Goal: Task Accomplishment & Management: Manage account settings

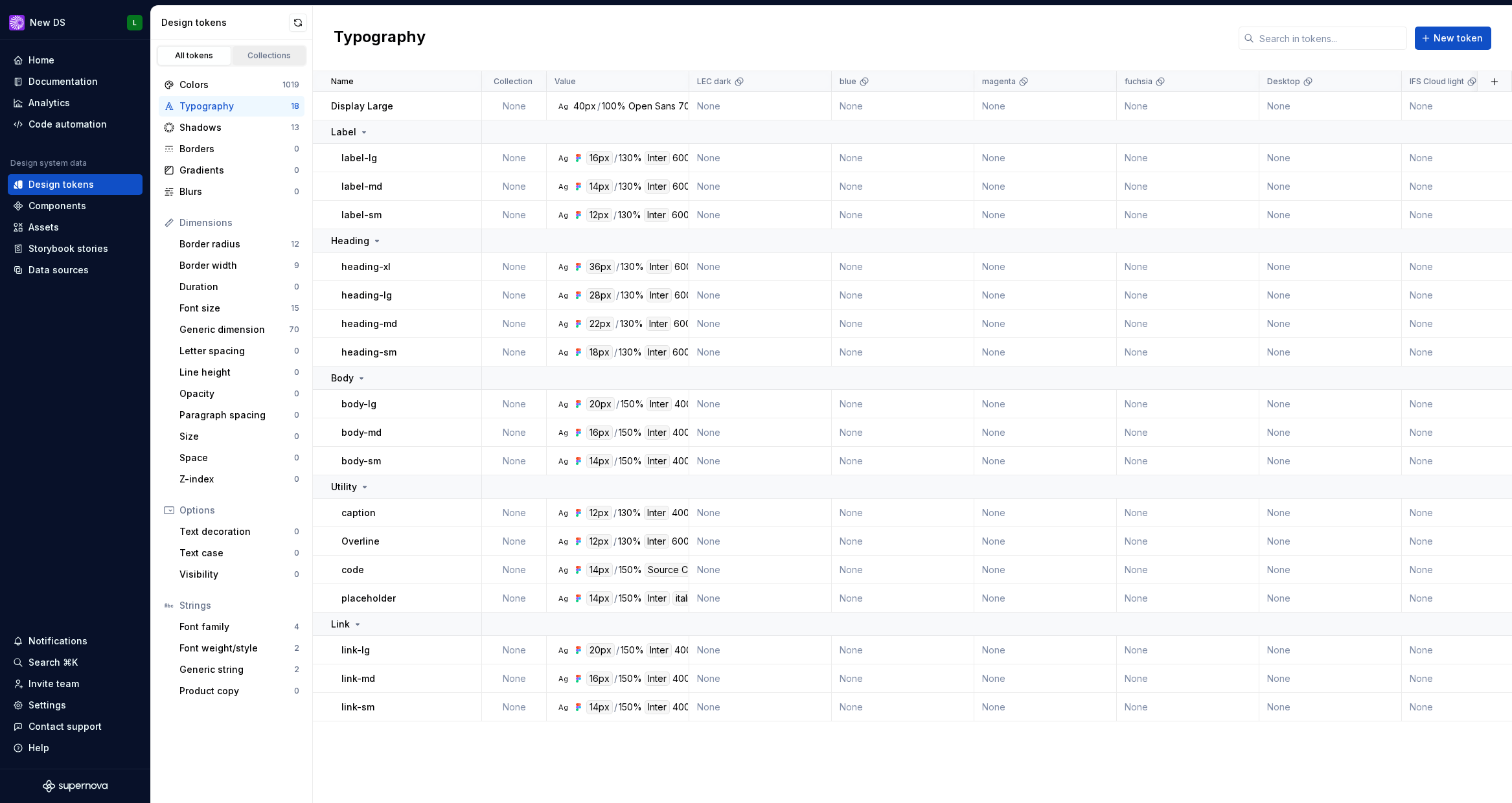
click at [252, 54] on div "Collections" at bounding box center [269, 56] width 65 height 11
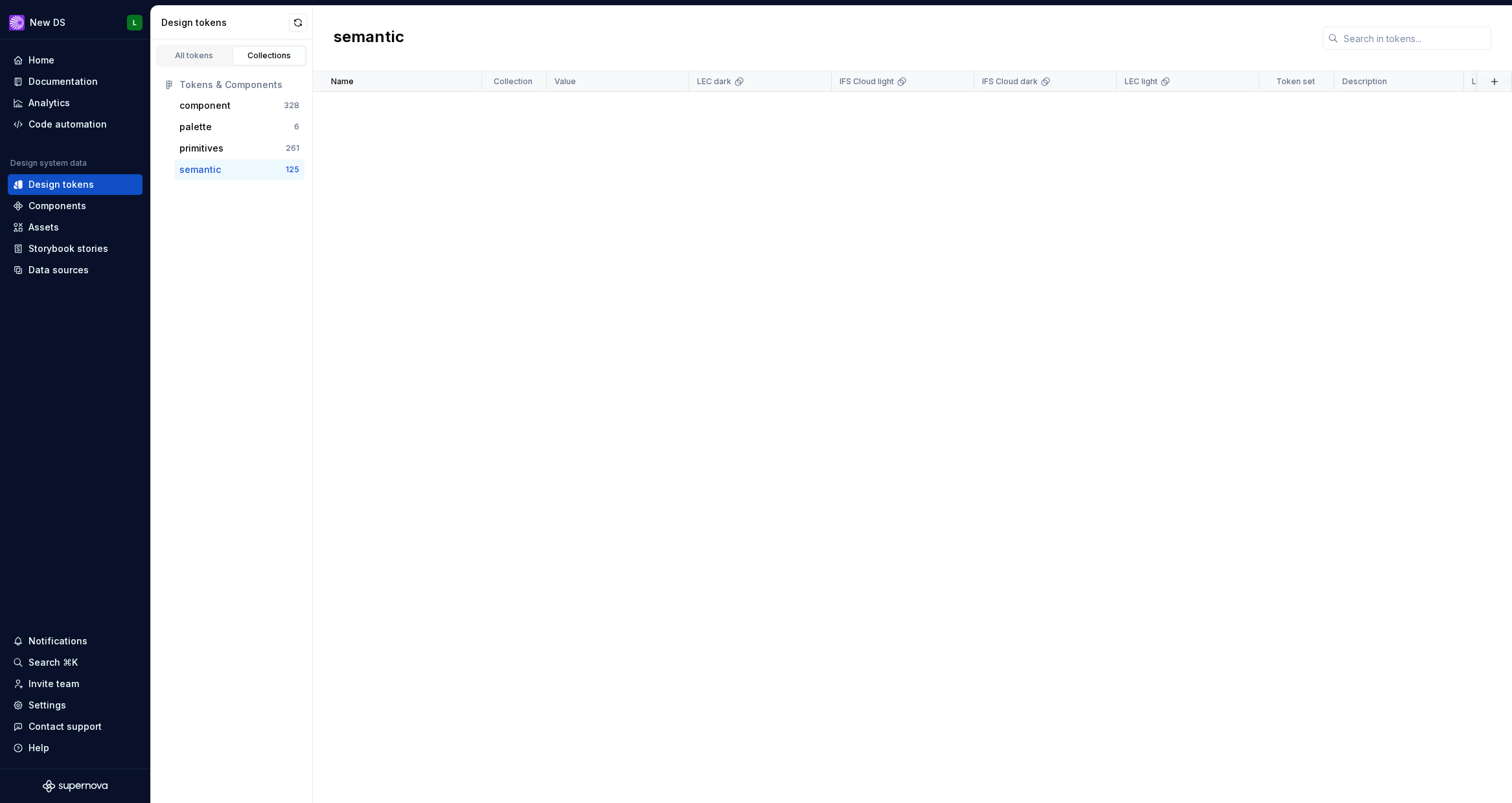
scroll to position [3952, 0]
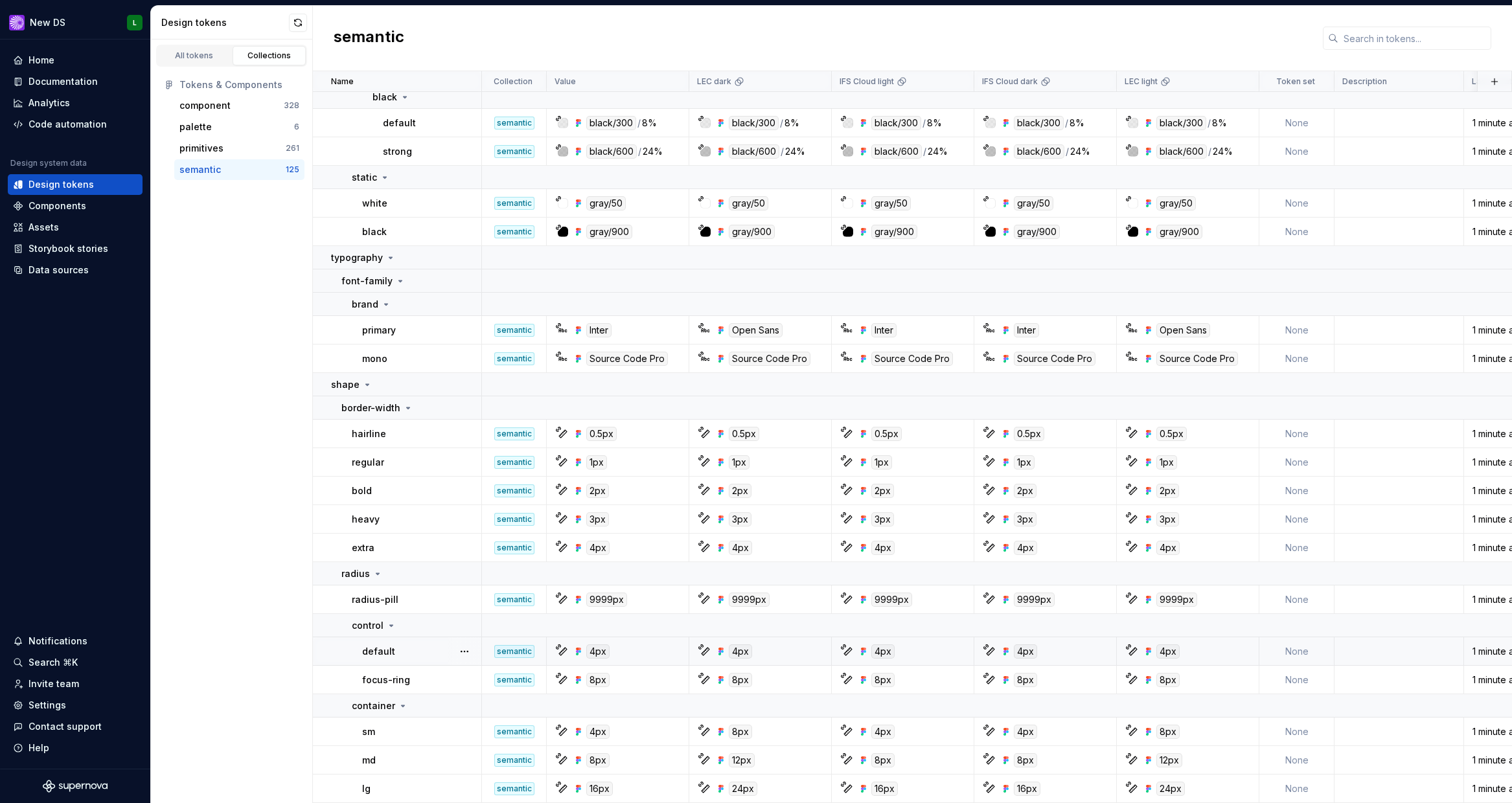
click at [599, 647] on div "4px" at bounding box center [598, 651] width 23 height 15
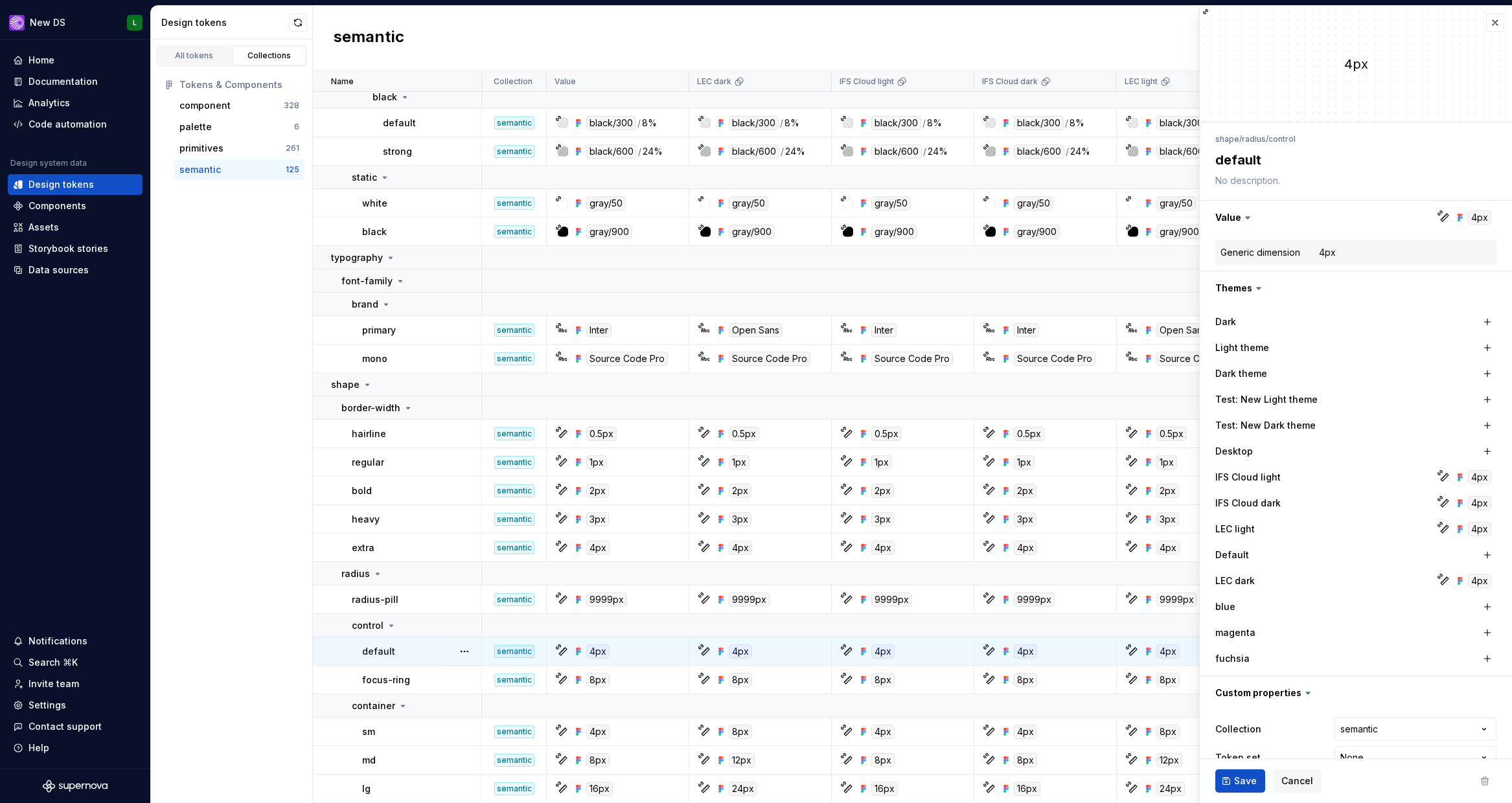
type textarea "*"
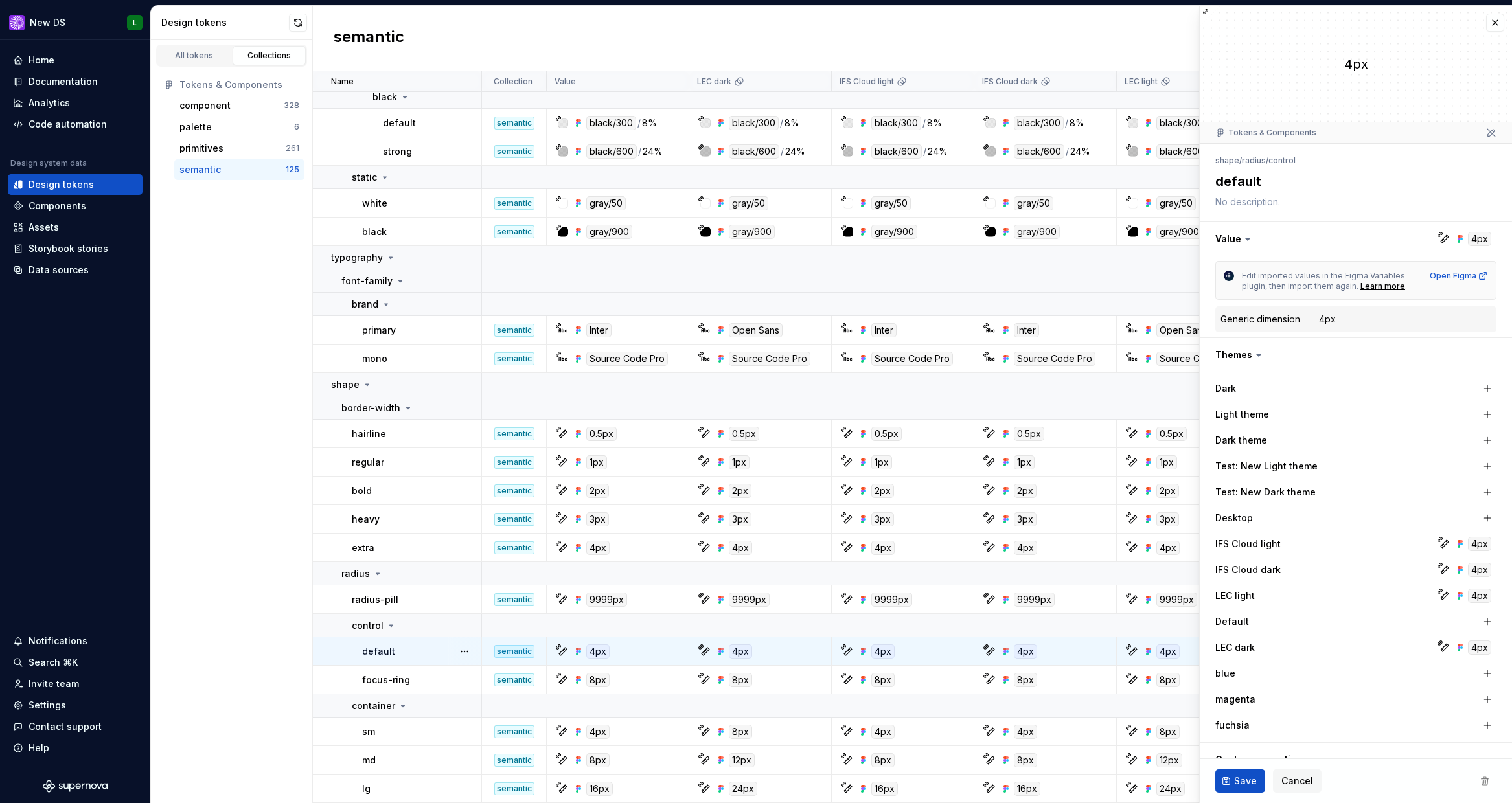
click at [1242, 239] on icon at bounding box center [1248, 239] width 13 height 13
click at [1248, 239] on icon at bounding box center [1248, 239] width 4 height 2
click at [1232, 240] on button "button" at bounding box center [1356, 239] width 312 height 34
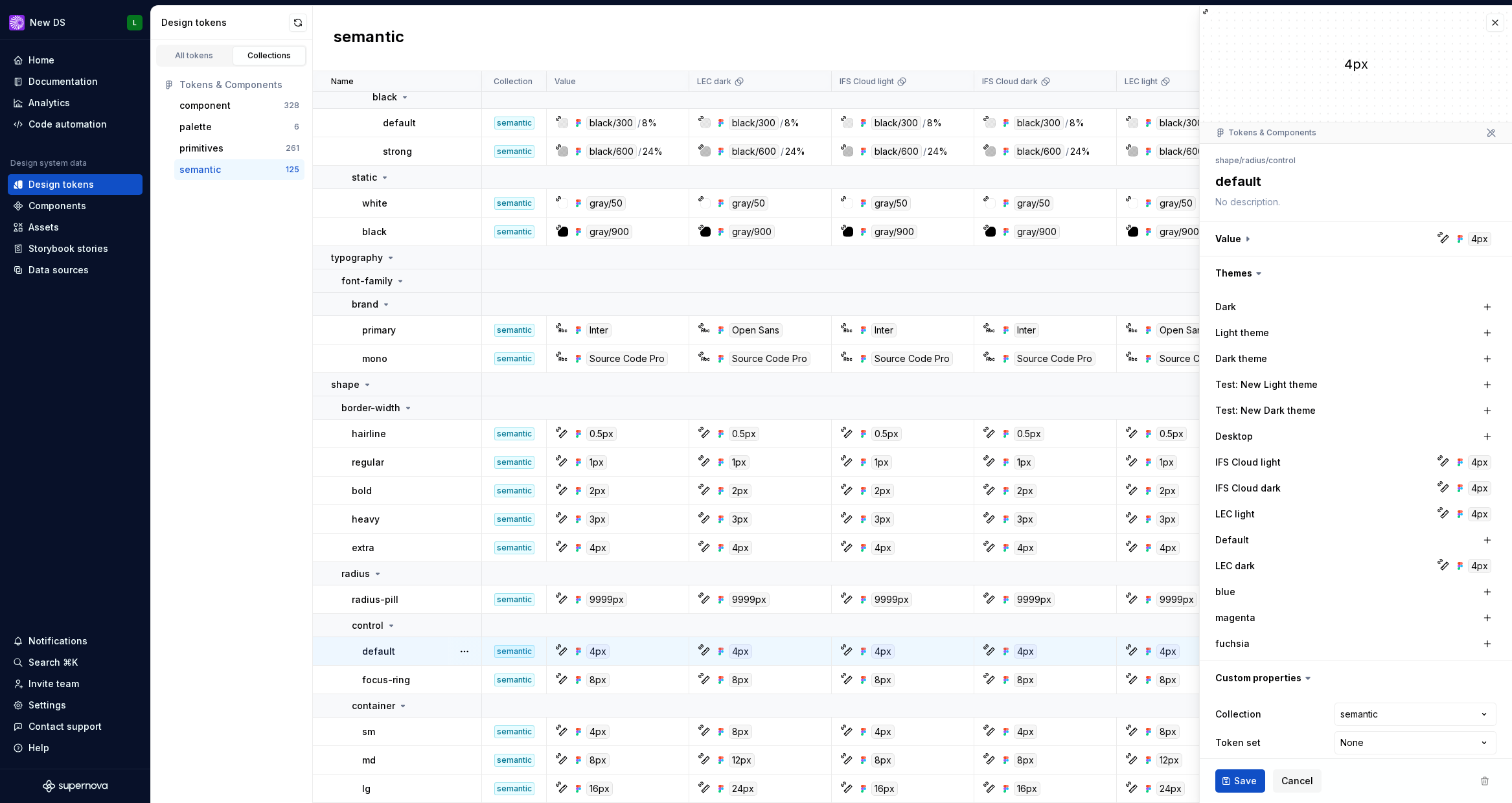
scroll to position [13, 0]
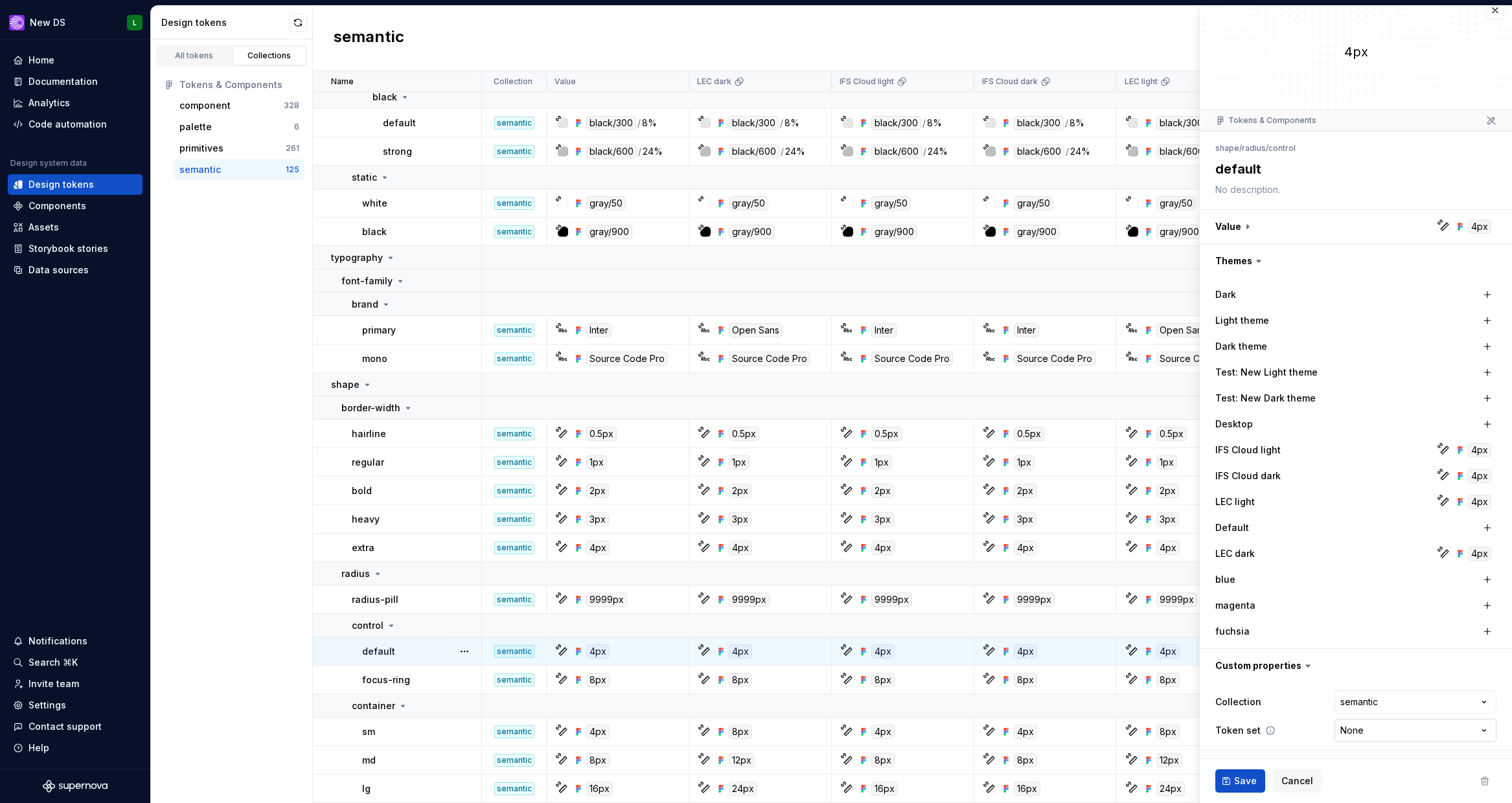
click at [1375, 733] on html "New DS L Home Documentation Analytics Code automation Design system data Design…" at bounding box center [756, 402] width 1512 height 803
select select "**********"
type textarea "*"
click at [1362, 734] on html "New DS L Home Documentation Analytics Code automation Design system data Design…" at bounding box center [756, 402] width 1512 height 803
select select
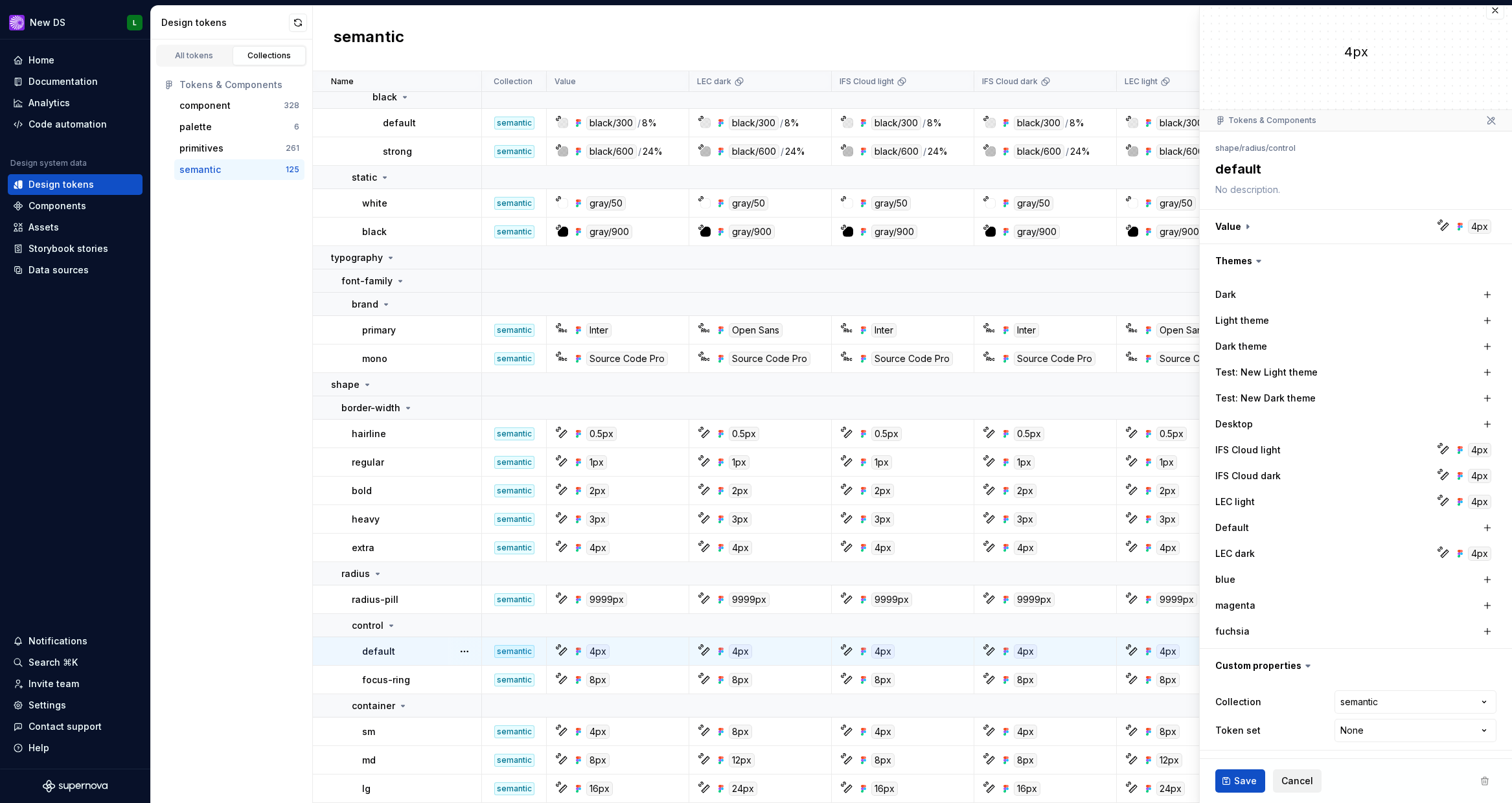
click at [1305, 781] on span "Cancel" at bounding box center [1298, 781] width 32 height 13
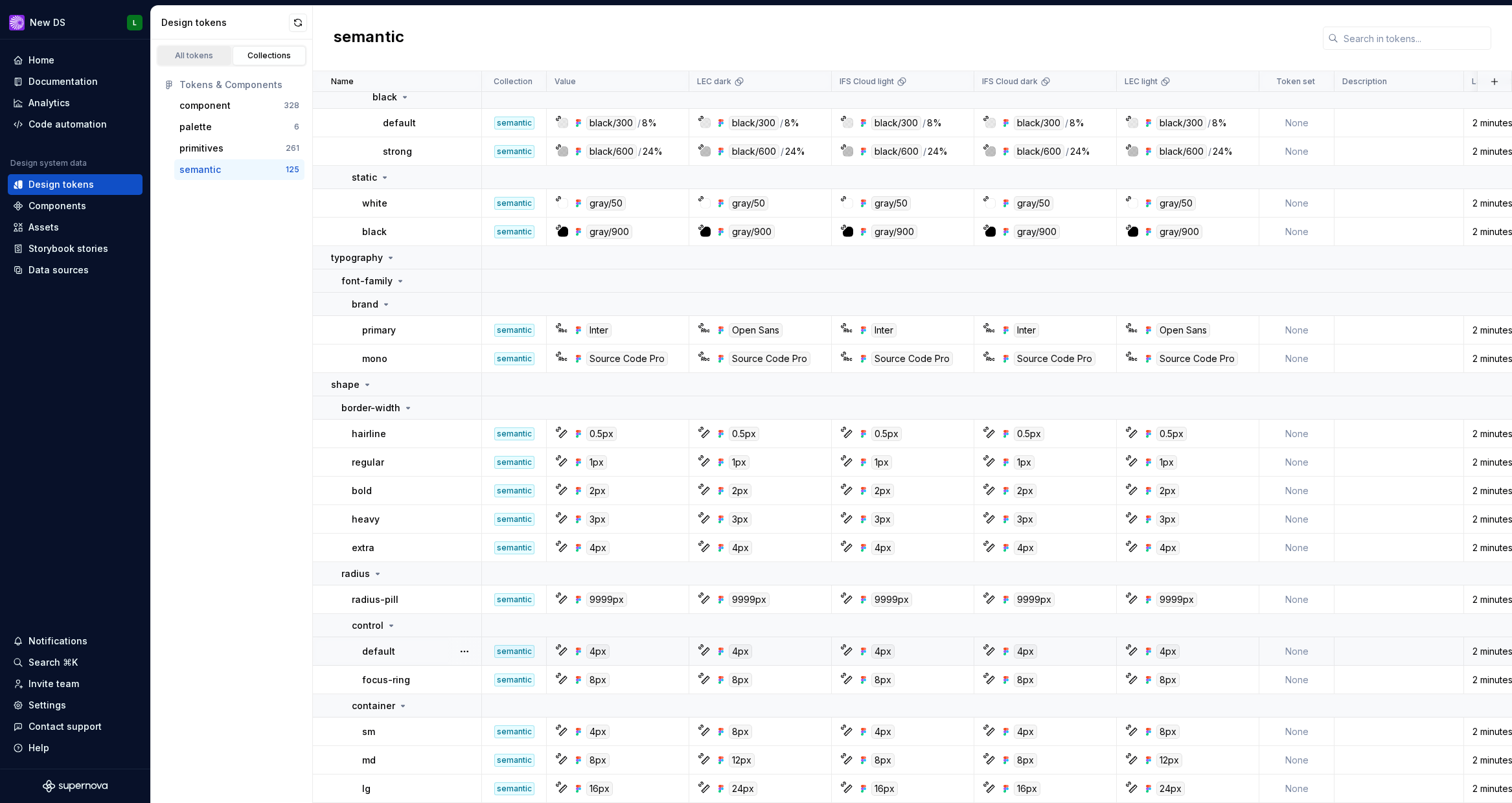
click at [202, 59] on div "All tokens" at bounding box center [195, 56] width 65 height 11
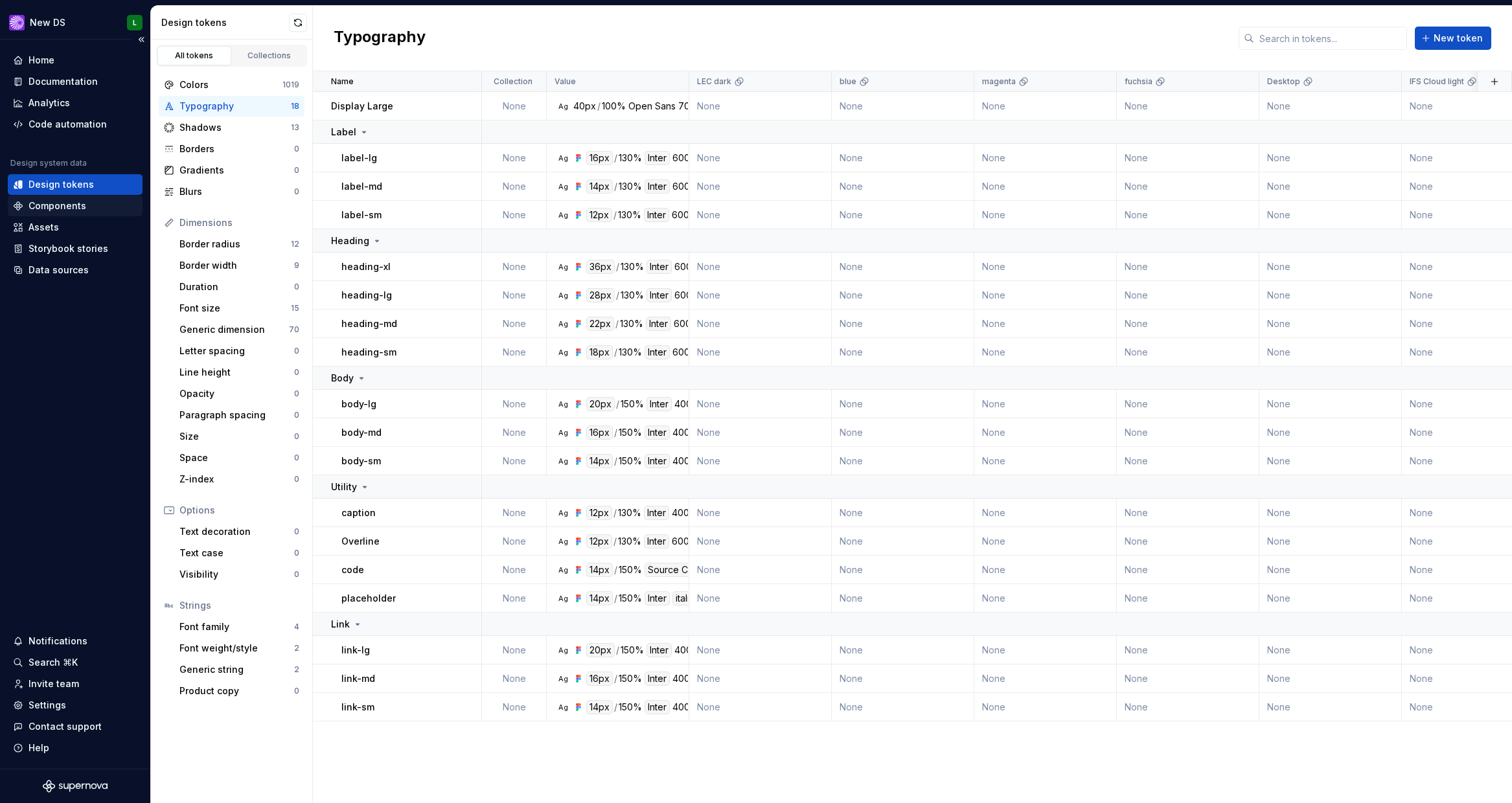
click at [82, 208] on div "Components" at bounding box center [57, 206] width 57 height 13
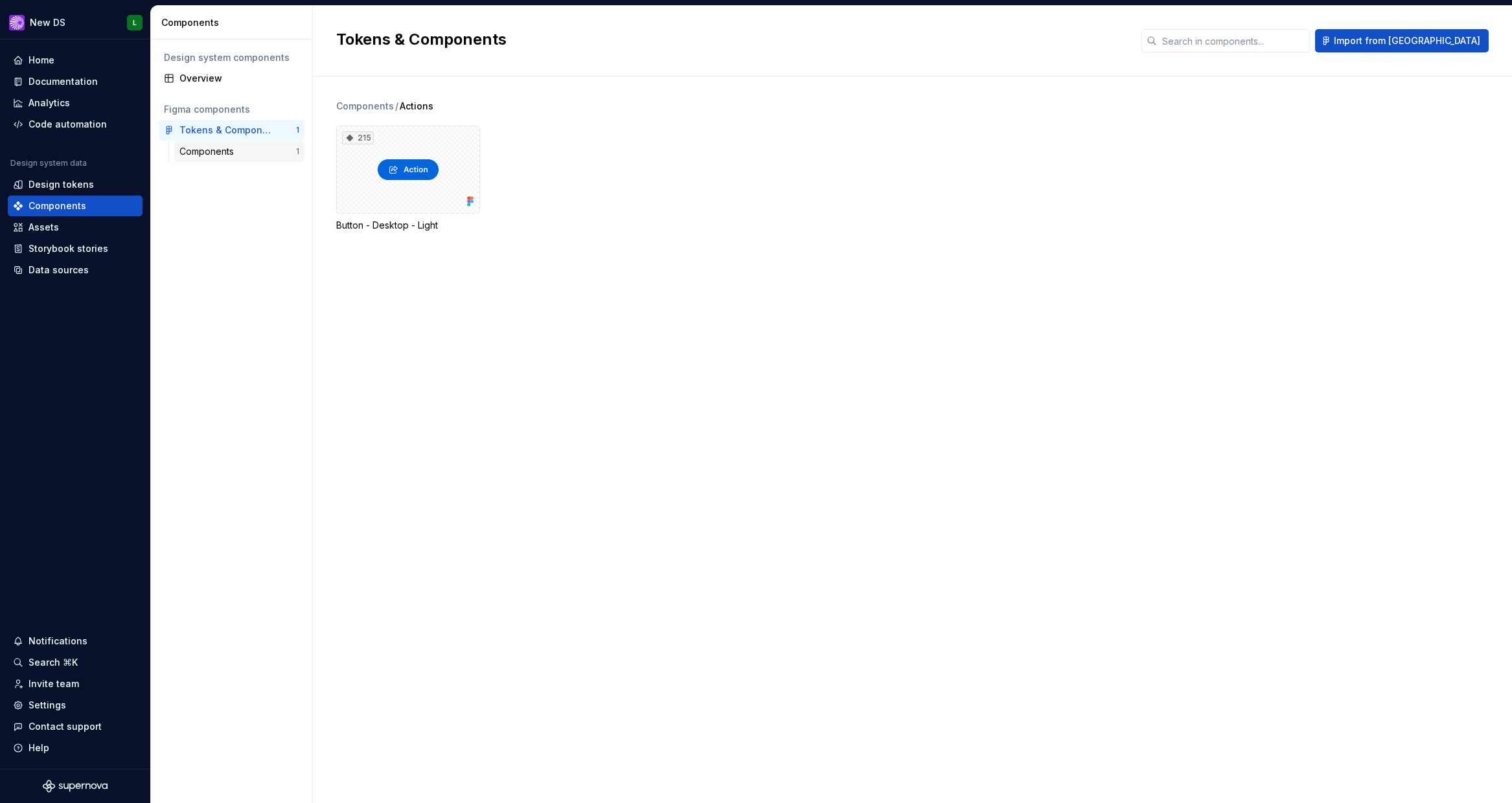
click at [218, 150] on div "Components" at bounding box center [209, 152] width 59 height 13
click at [412, 160] on div "215" at bounding box center [408, 170] width 144 height 88
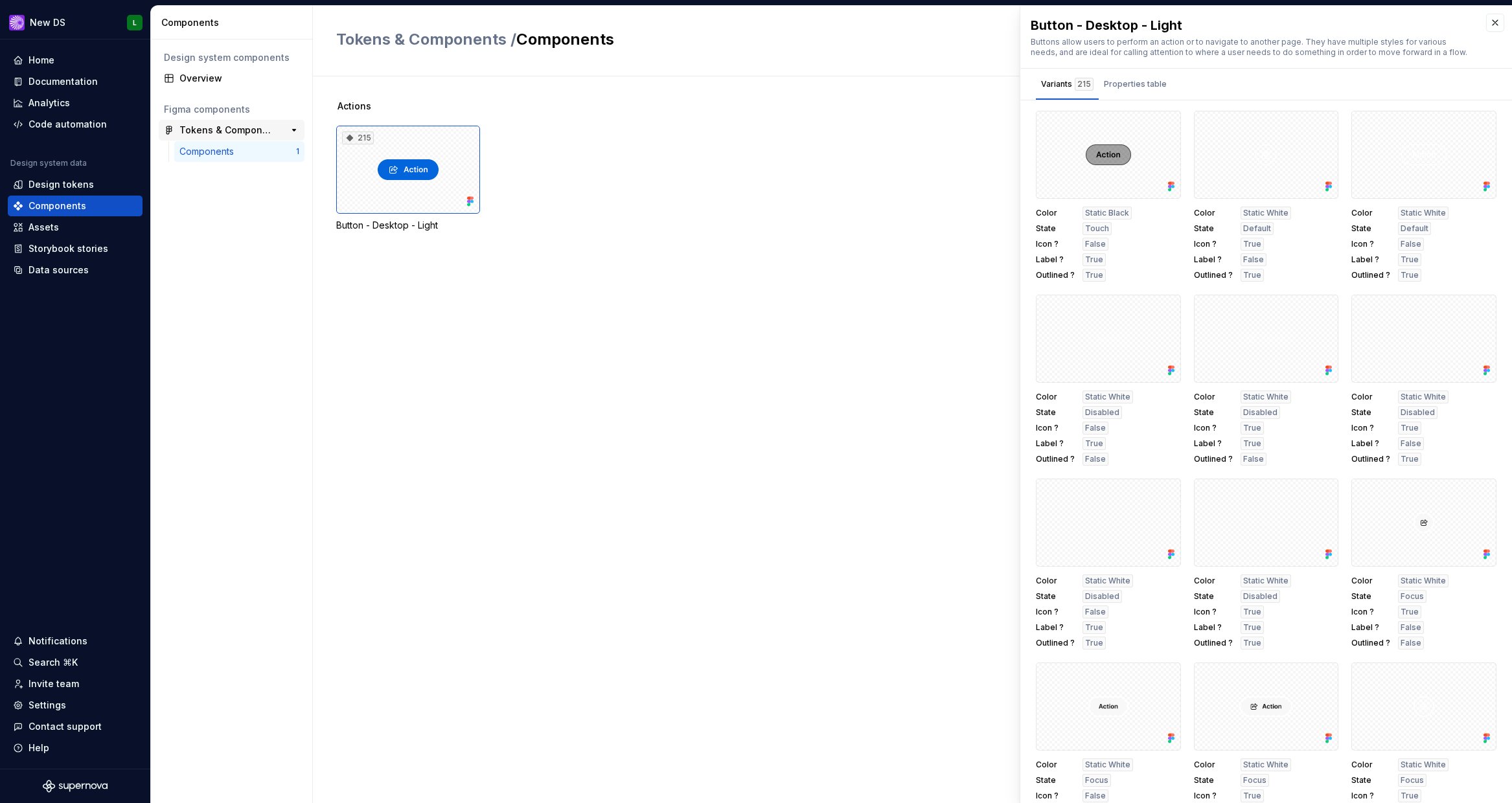
click at [221, 127] on div "Tokens & Components" at bounding box center [228, 131] width 96 height 13
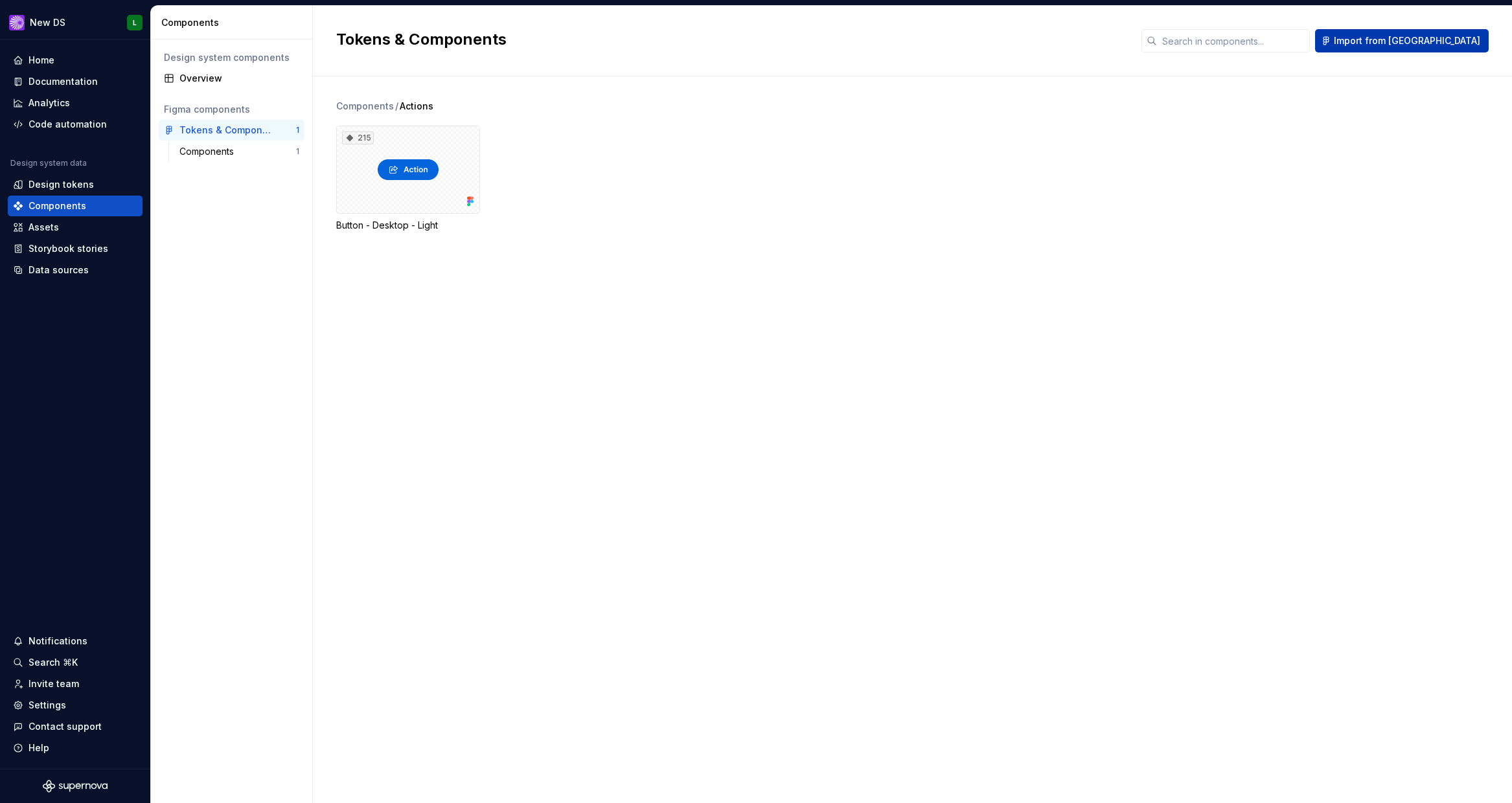
click at [1473, 41] on span "Import from [GEOGRAPHIC_DATA]" at bounding box center [1407, 41] width 146 height 13
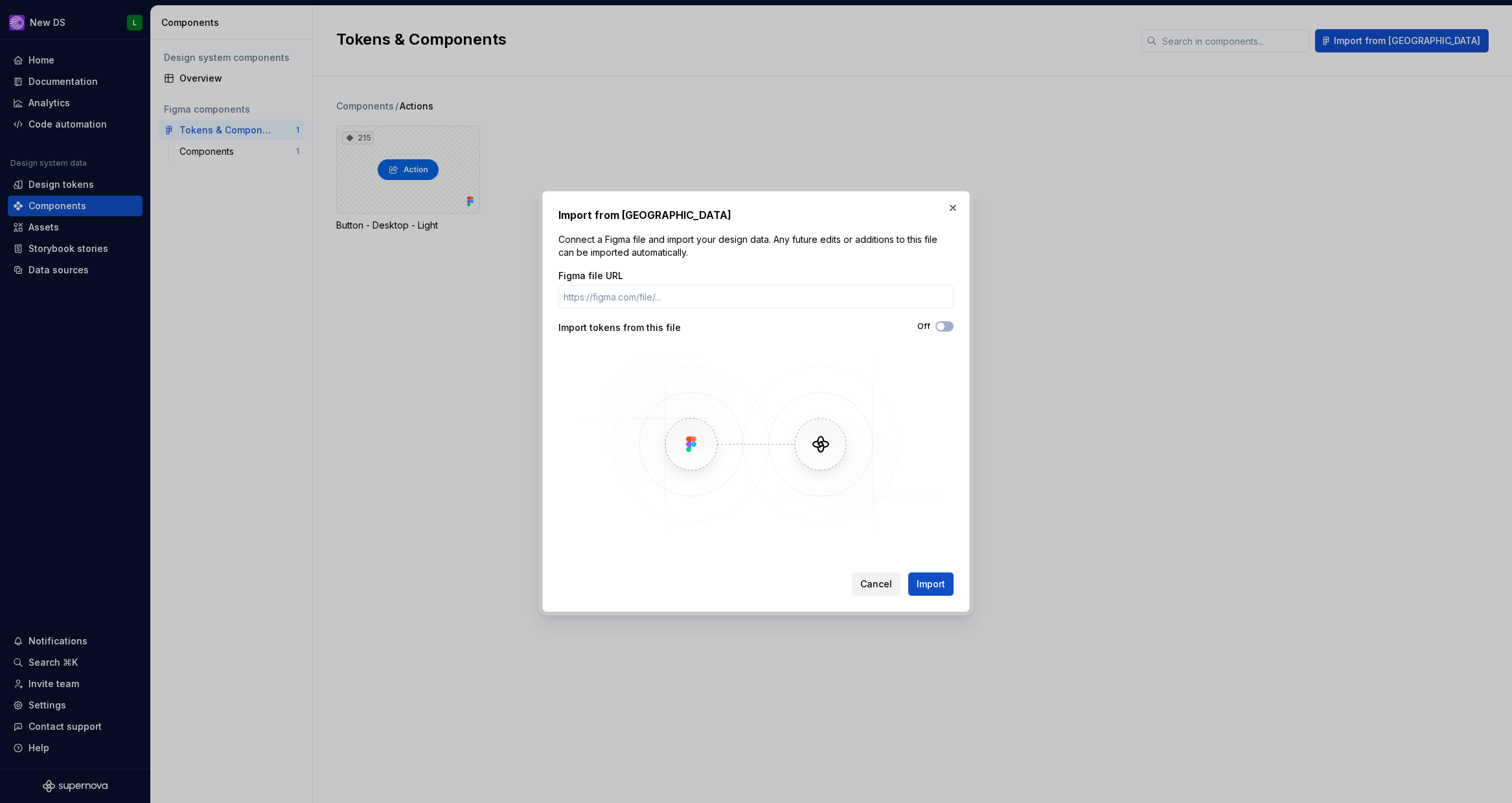
click at [883, 585] on span "Cancel" at bounding box center [876, 584] width 32 height 13
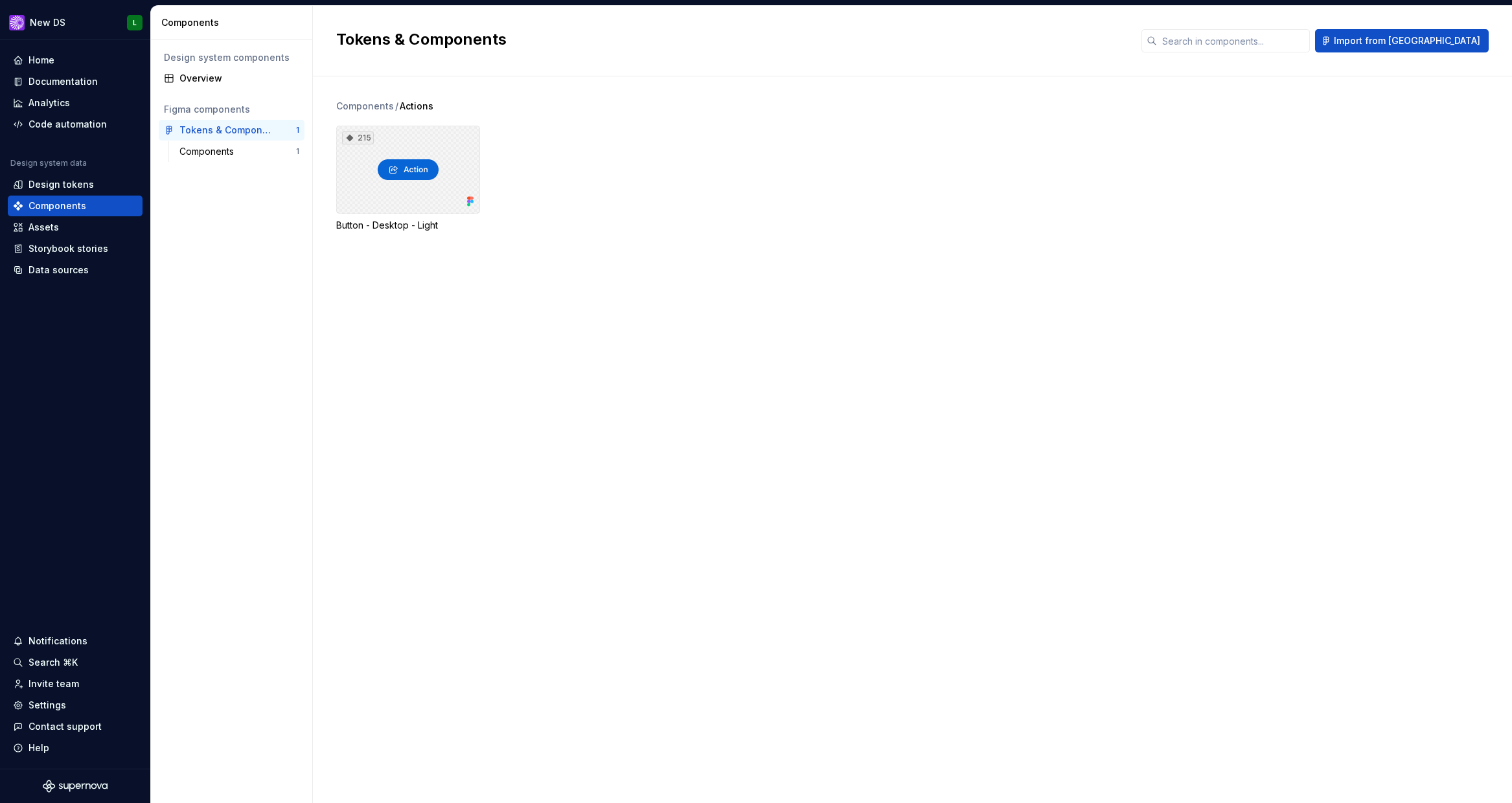
click at [393, 146] on div "215" at bounding box center [408, 170] width 144 height 88
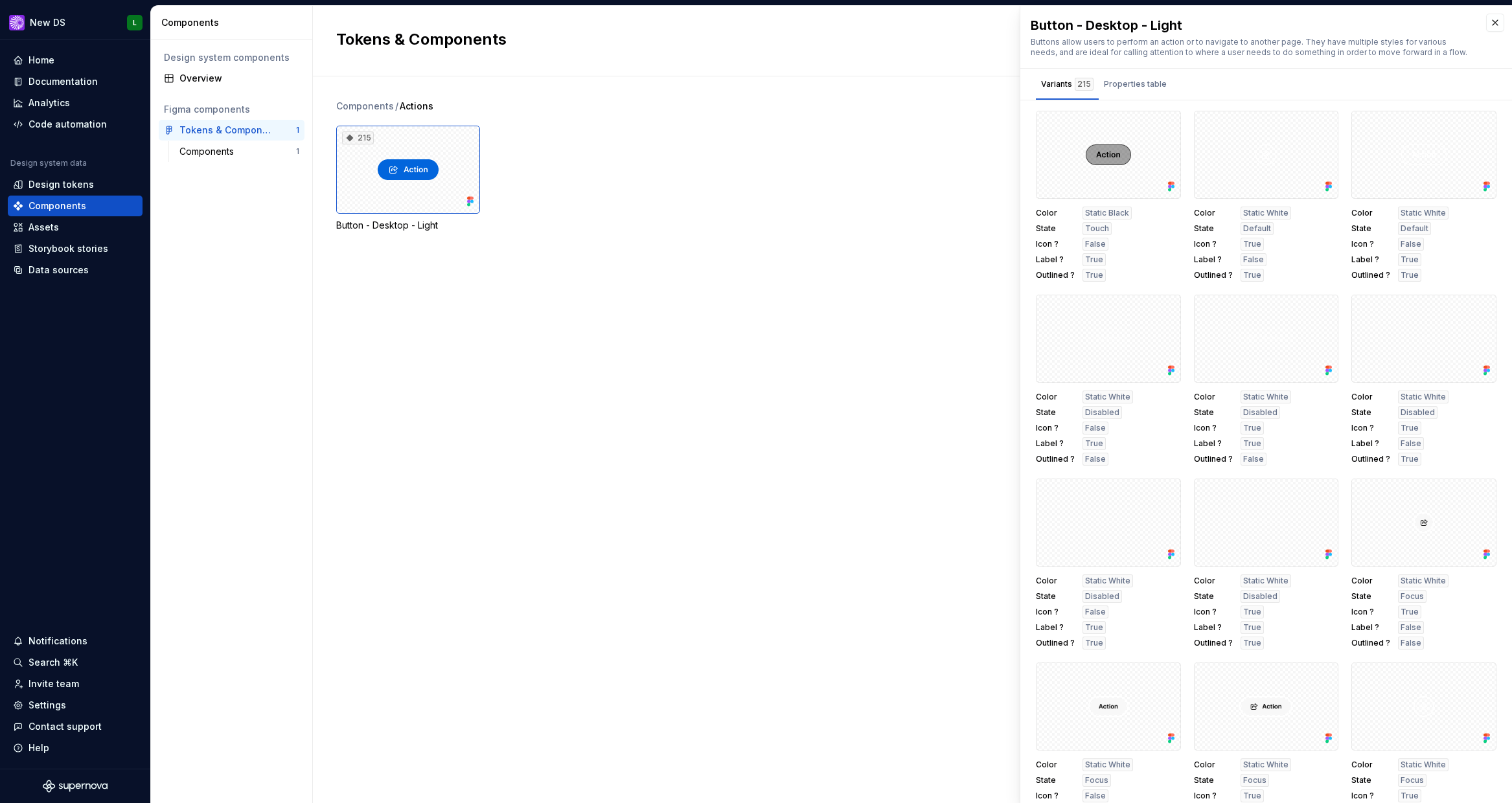
click at [204, 112] on div "Figma components" at bounding box center [231, 109] width 135 height 13
click at [216, 78] on div "Overview" at bounding box center [239, 78] width 120 height 13
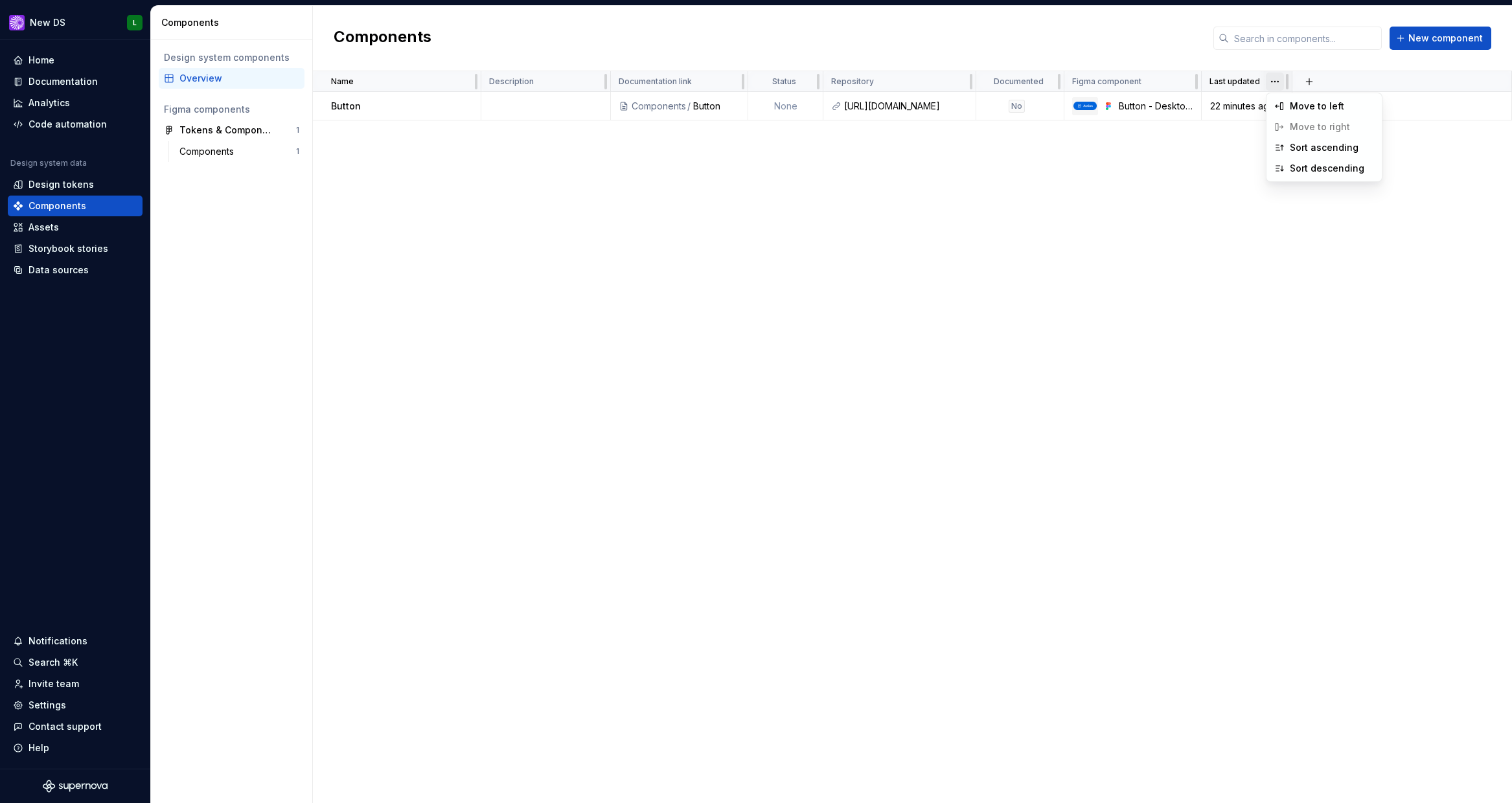
click at [1280, 73] on html "New DS L Home Documentation Analytics Code automation Design system data Design…" at bounding box center [756, 402] width 1512 height 803
click at [1281, 66] on html "New DS L Home Documentation Analytics Code automation Design system data Design…" at bounding box center [756, 402] width 1512 height 803
click at [511, 104] on td at bounding box center [546, 105] width 129 height 28
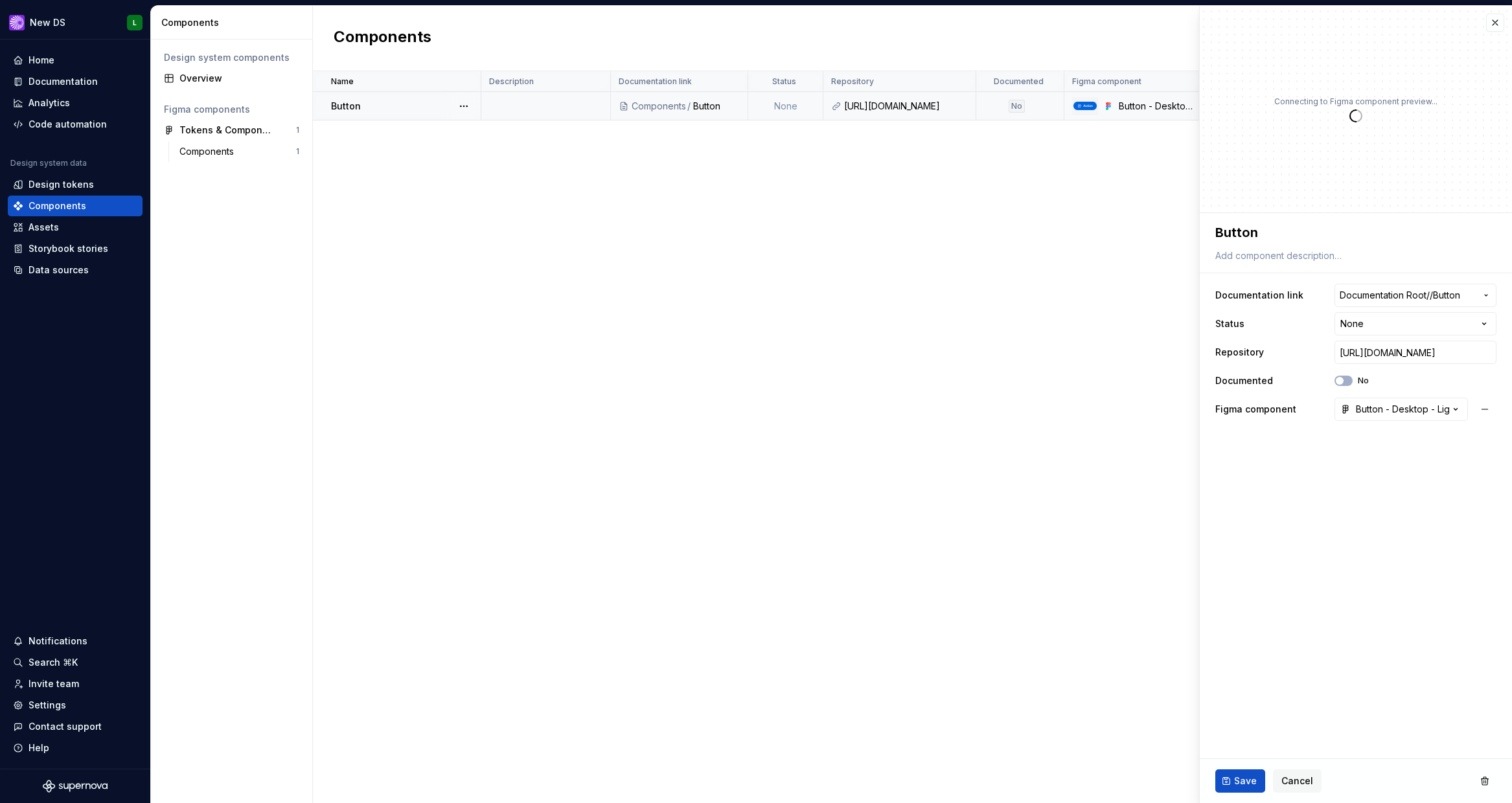
type textarea "*"
click at [1278, 268] on div "**********" at bounding box center [1356, 322] width 312 height 218
click at [1362, 325] on html "**********" at bounding box center [756, 402] width 1512 height 803
select select "**********"
click at [1347, 381] on button "No" at bounding box center [1344, 381] width 18 height 11
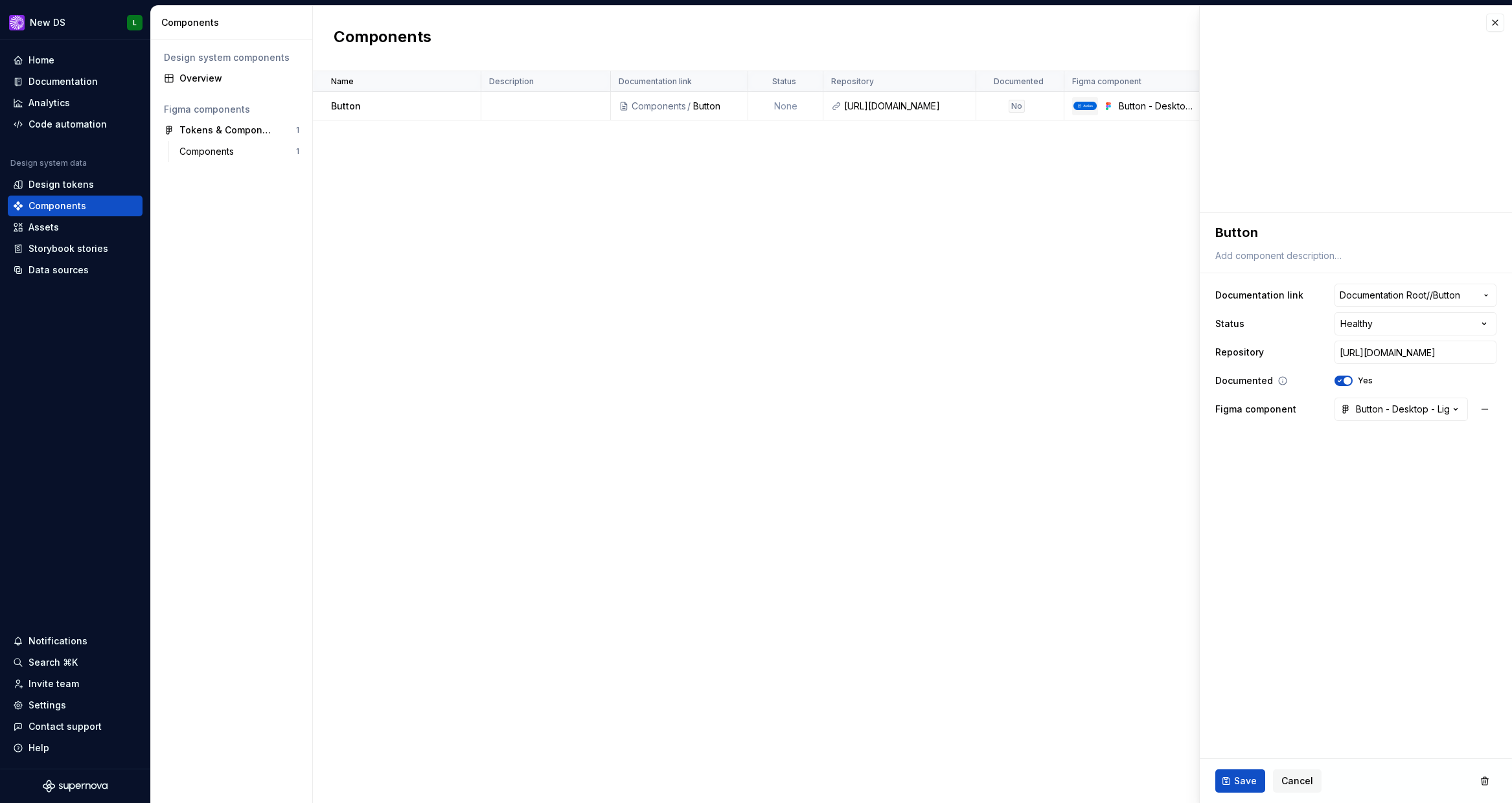
click at [1347, 381] on span "button" at bounding box center [1348, 381] width 8 height 8
click at [1390, 405] on div "Button - Desktop - Light" at bounding box center [1395, 409] width 109 height 13
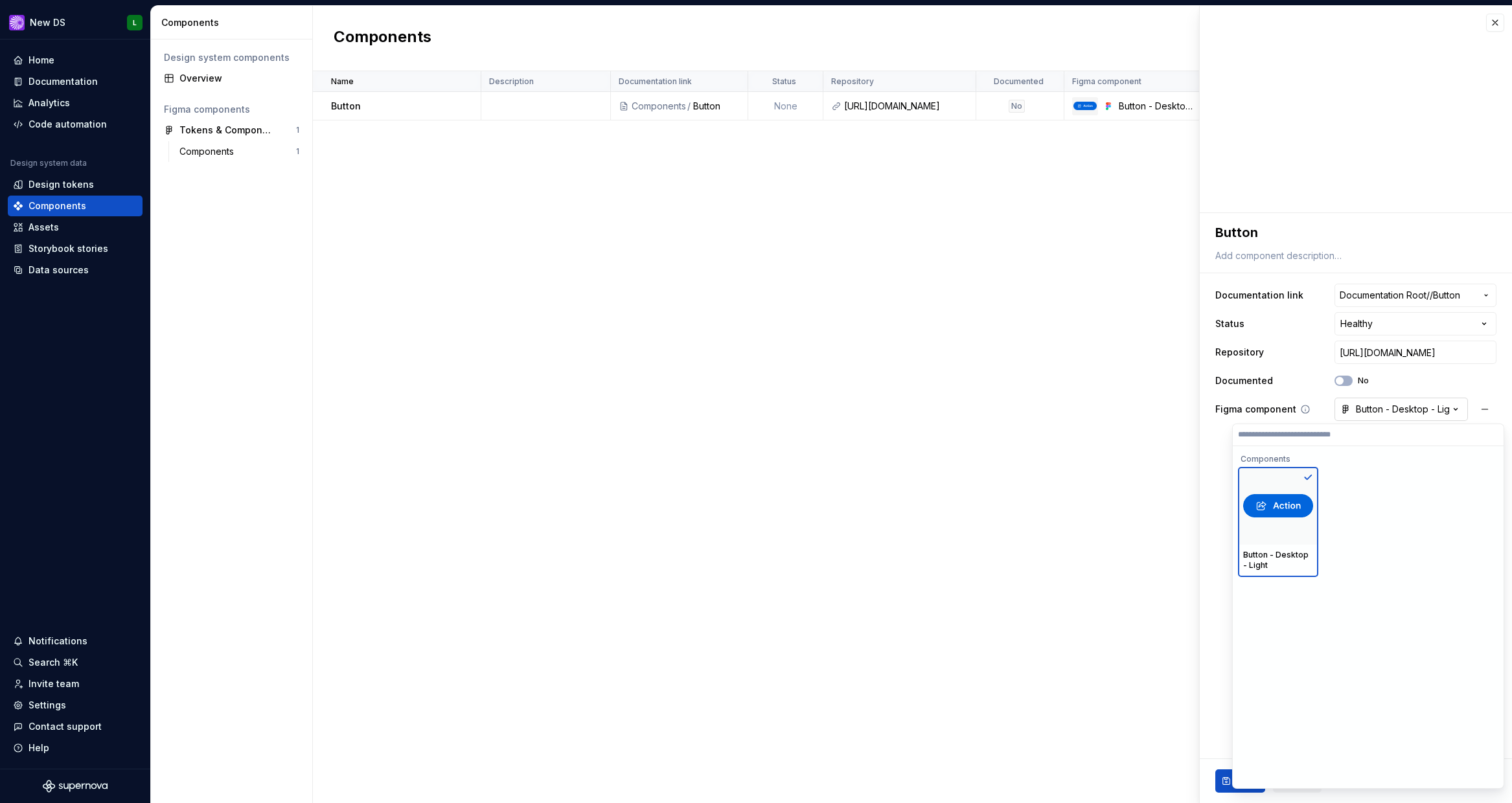
click at [1390, 405] on html "**********" at bounding box center [756, 402] width 1512 height 803
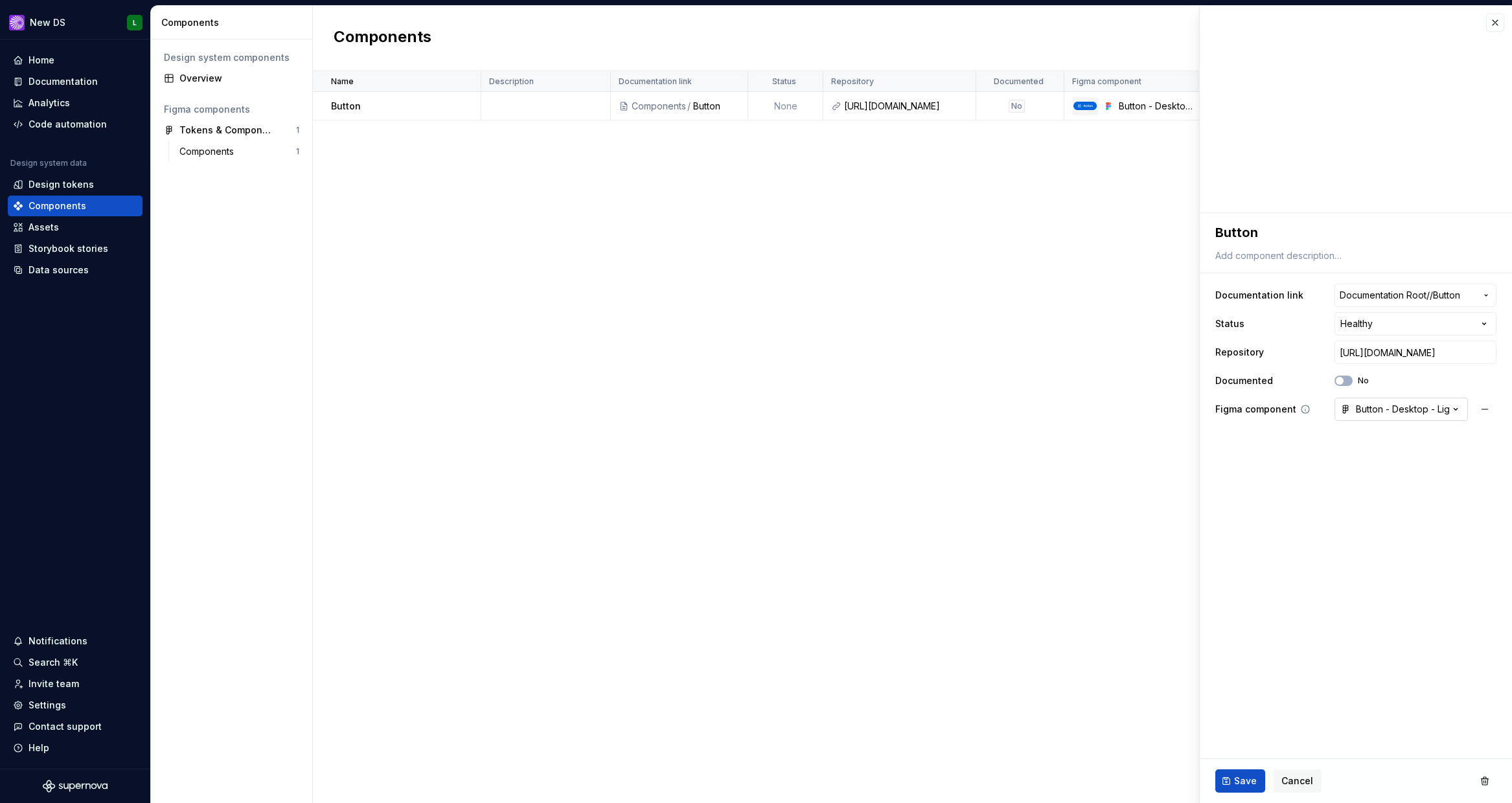
click at [1390, 405] on div "Button - Desktop - Light" at bounding box center [1395, 409] width 109 height 13
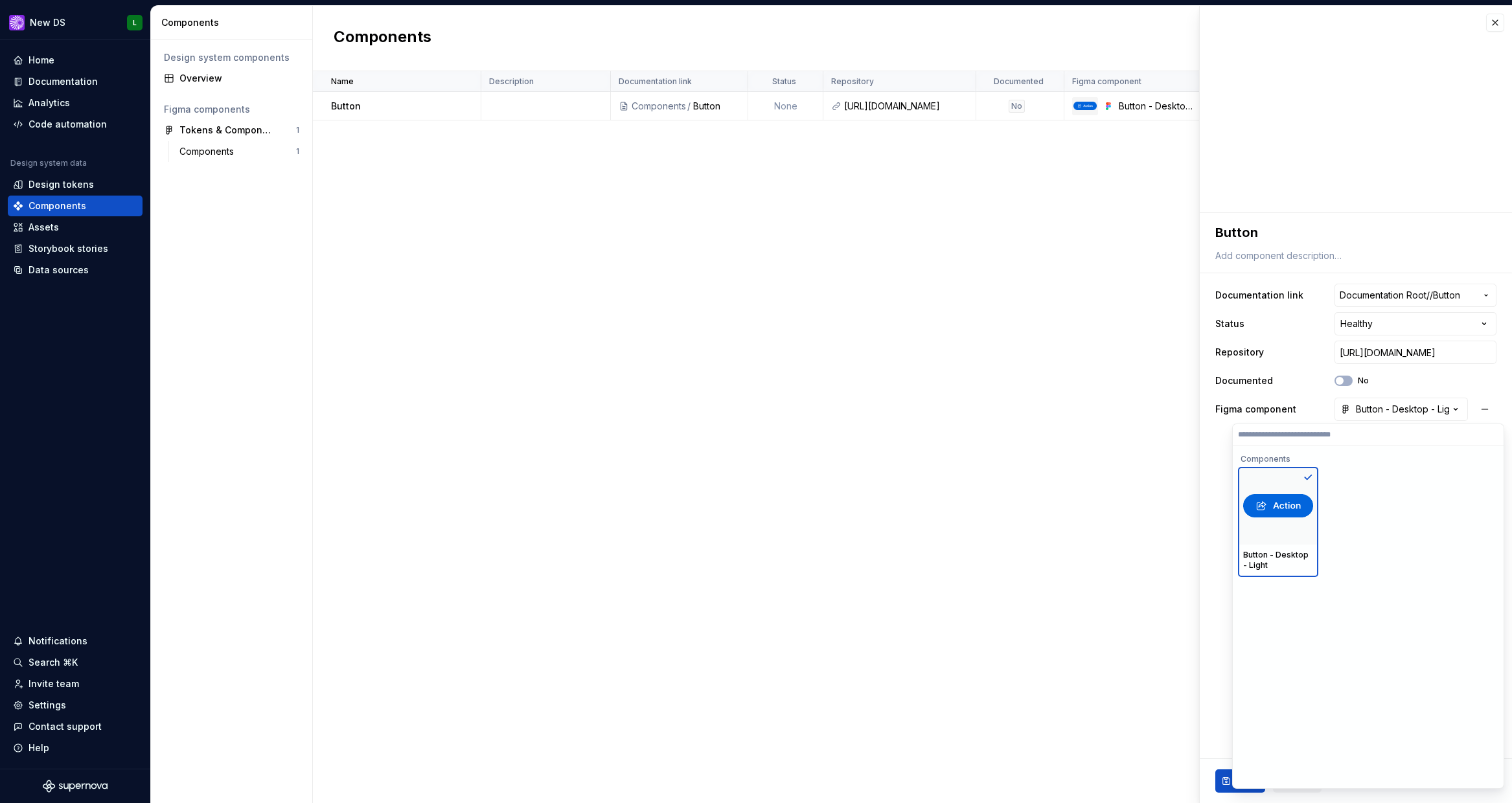
click at [1337, 582] on div "Button - Desktop - Light" at bounding box center [1368, 617] width 259 height 342
click at [1310, 551] on div "Button - Desktop - Light" at bounding box center [1278, 560] width 70 height 20
click at [1447, 406] on html "**********" at bounding box center [756, 402] width 1512 height 803
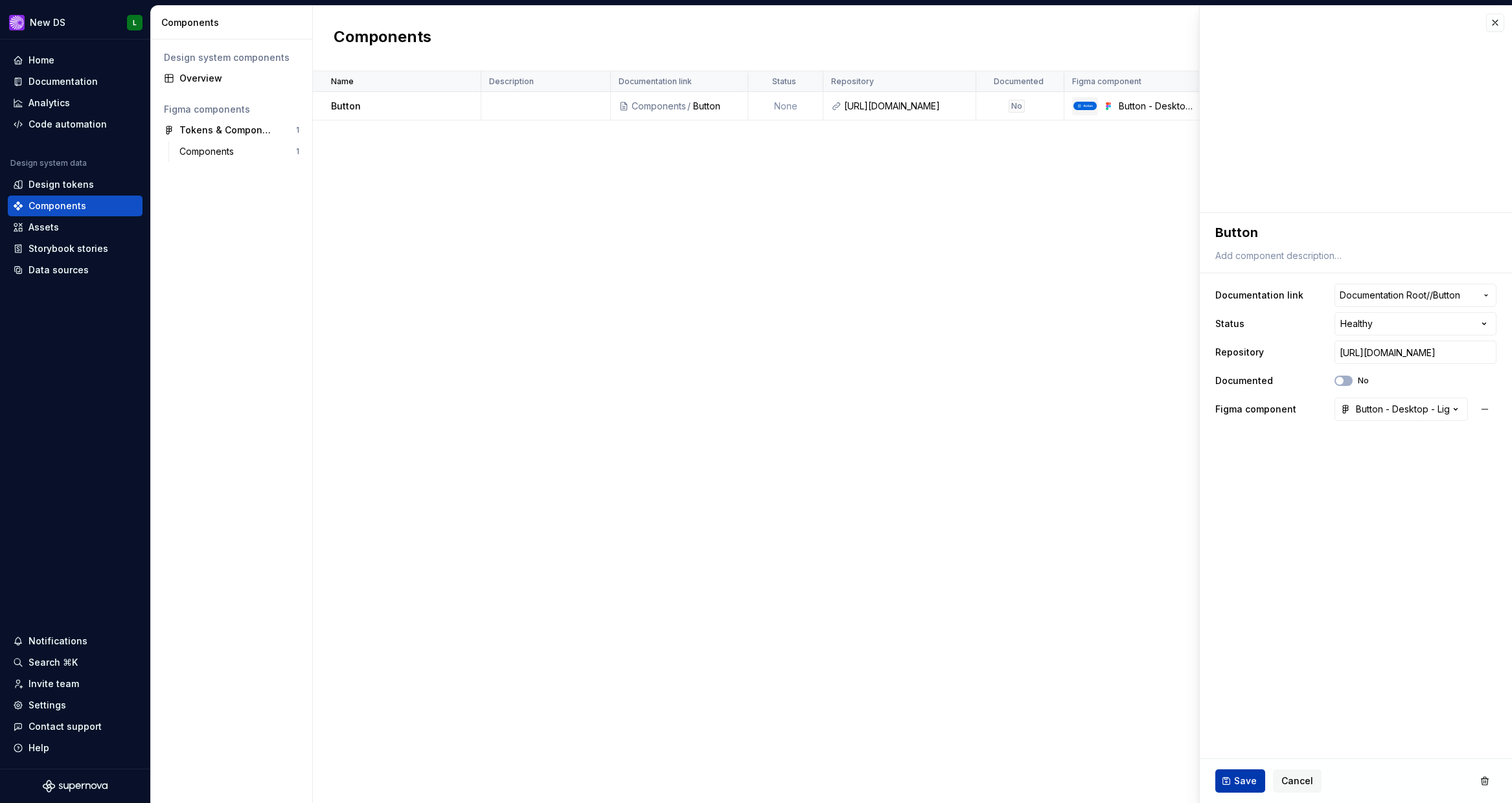
click at [1245, 777] on span "Save" at bounding box center [1245, 781] width 22 height 13
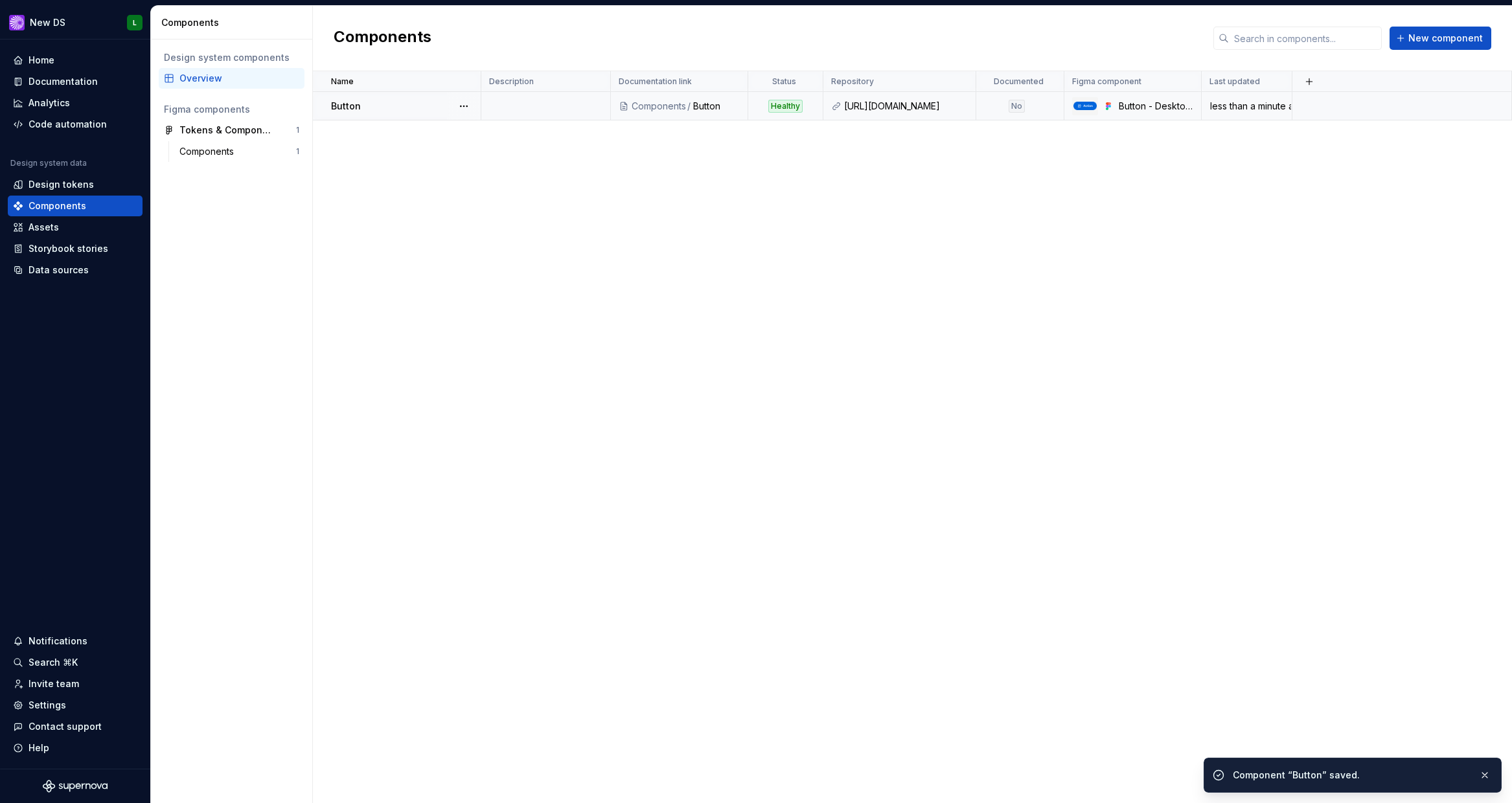
click at [1019, 103] on div "No" at bounding box center [1017, 106] width 16 height 13
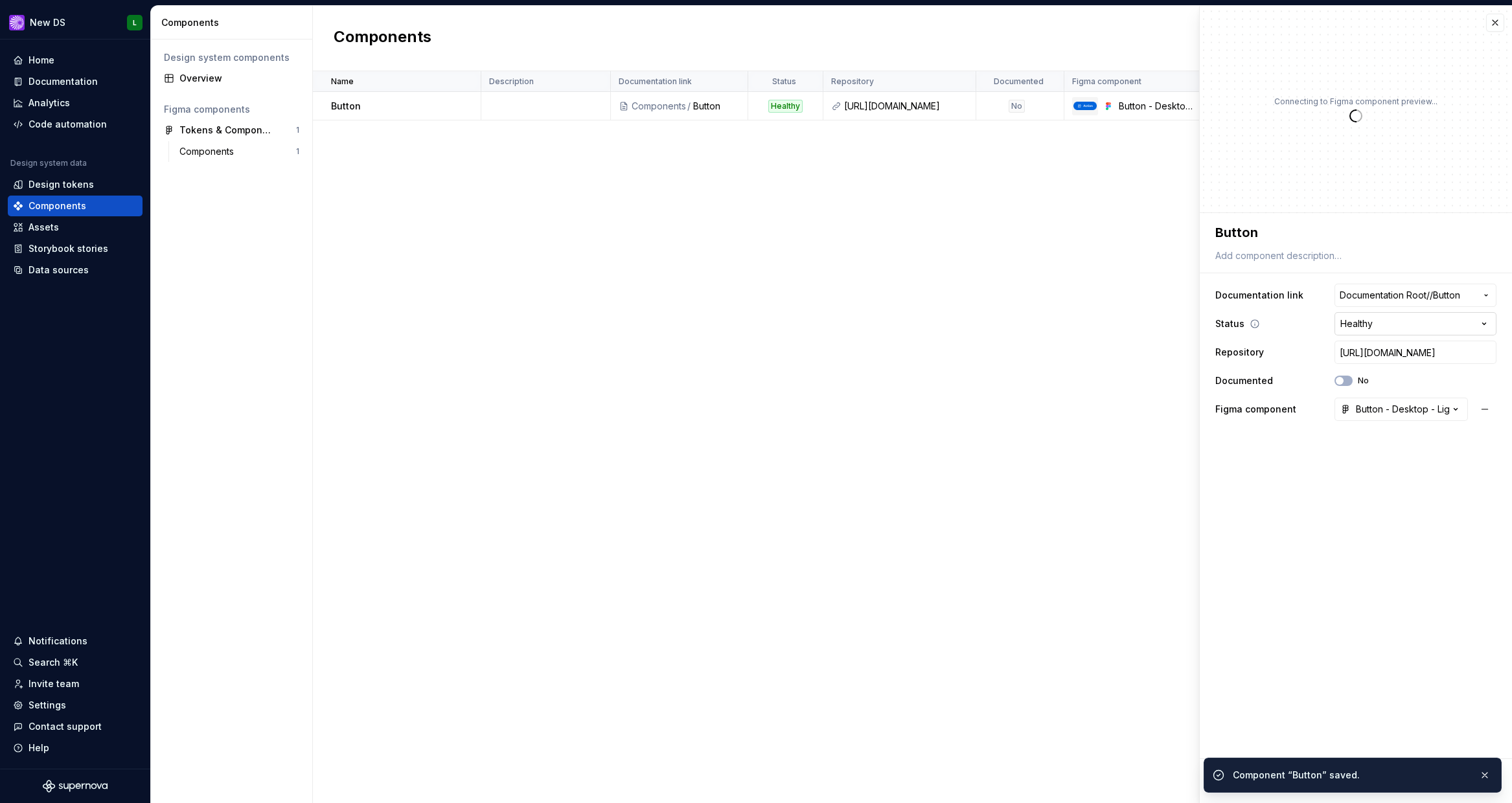
click at [1354, 333] on html "**********" at bounding box center [756, 402] width 1512 height 803
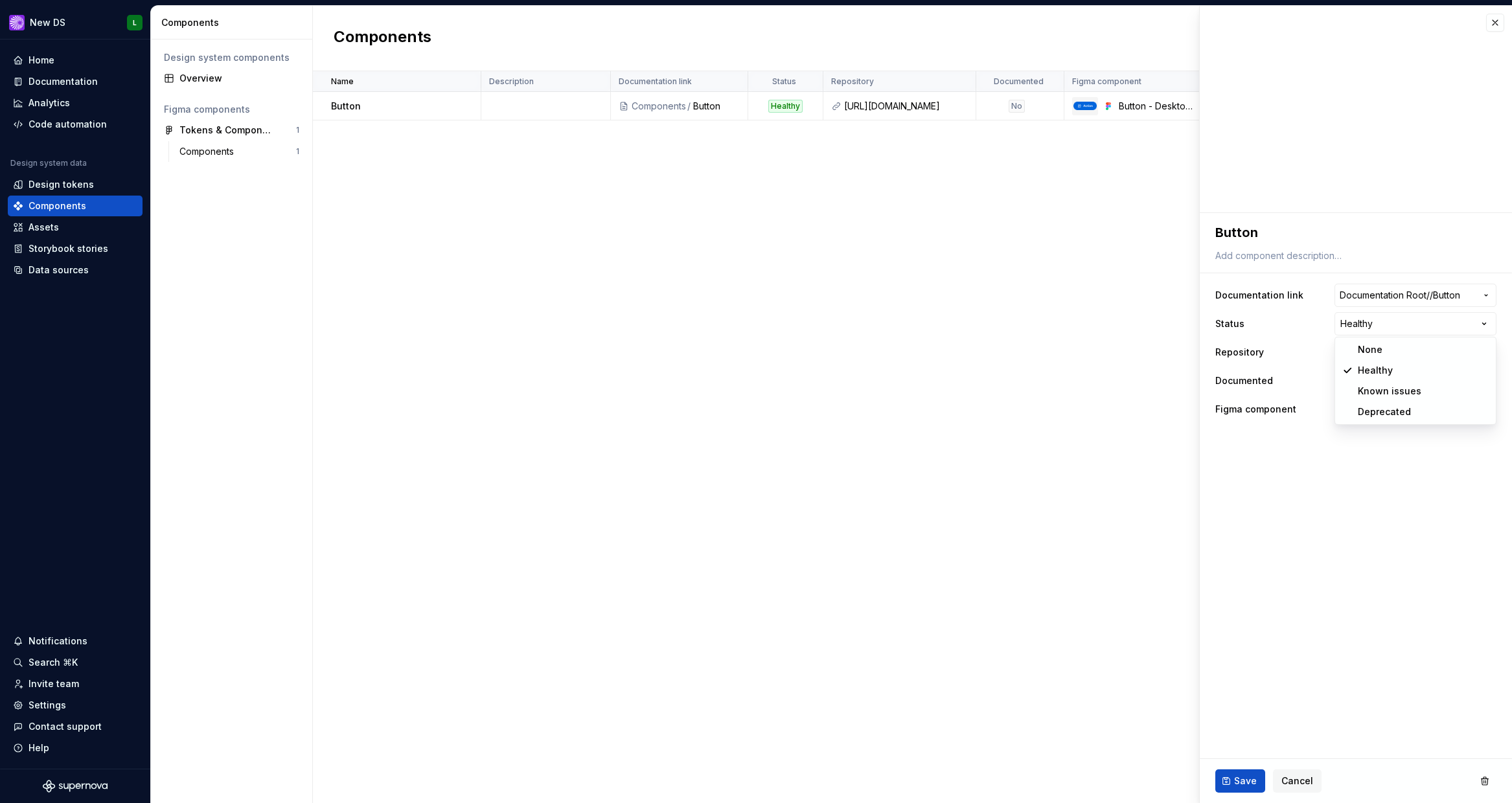
type textarea "*"
select select "**********"
click at [1245, 788] on button "Save" at bounding box center [1241, 781] width 50 height 23
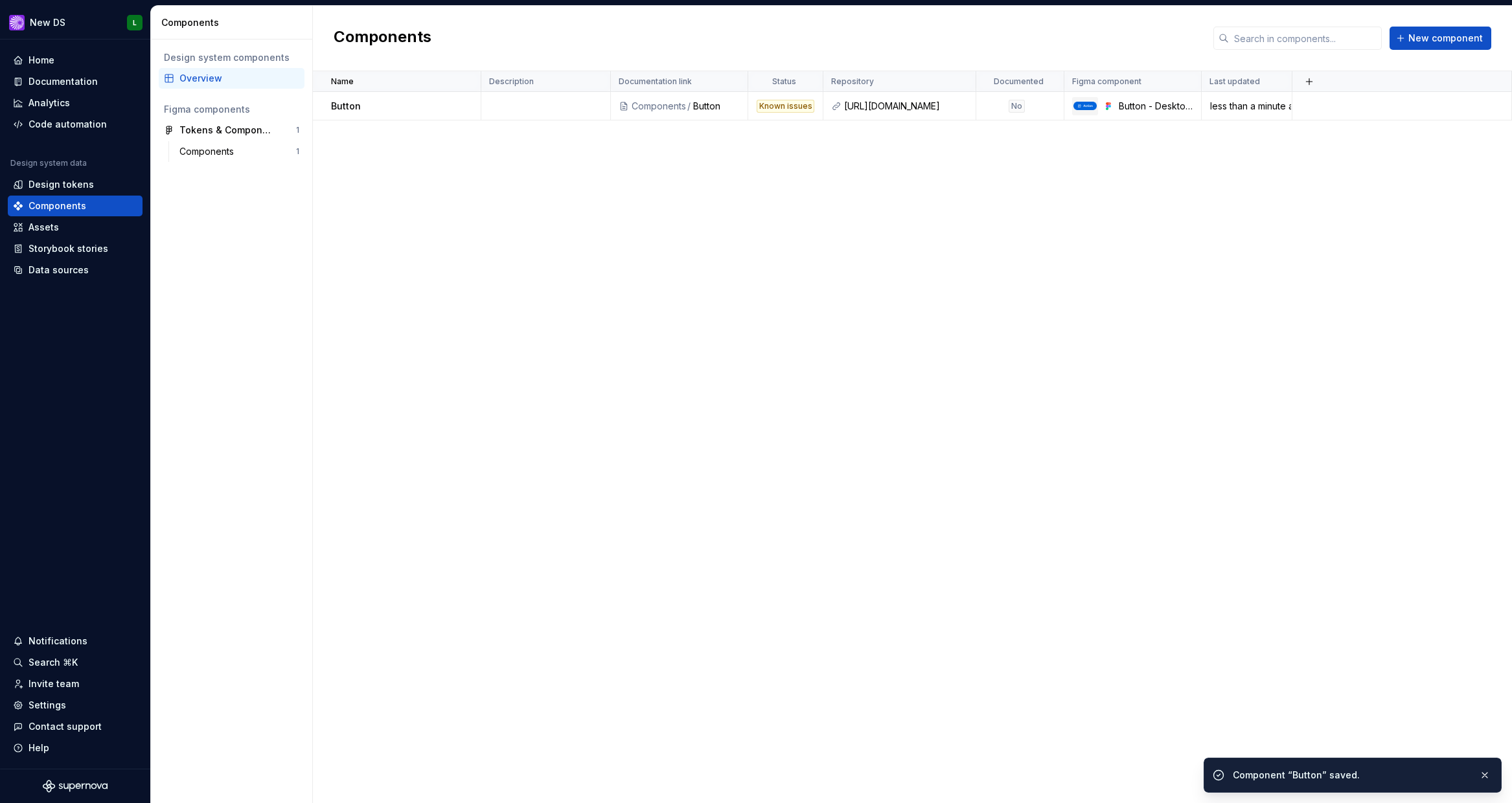
click at [918, 435] on div "Name Description Documentation link Status Repository Documented Figma componen…" at bounding box center [912, 437] width 1199 height 732
click at [89, 190] on div "Design tokens" at bounding box center [61, 185] width 65 height 13
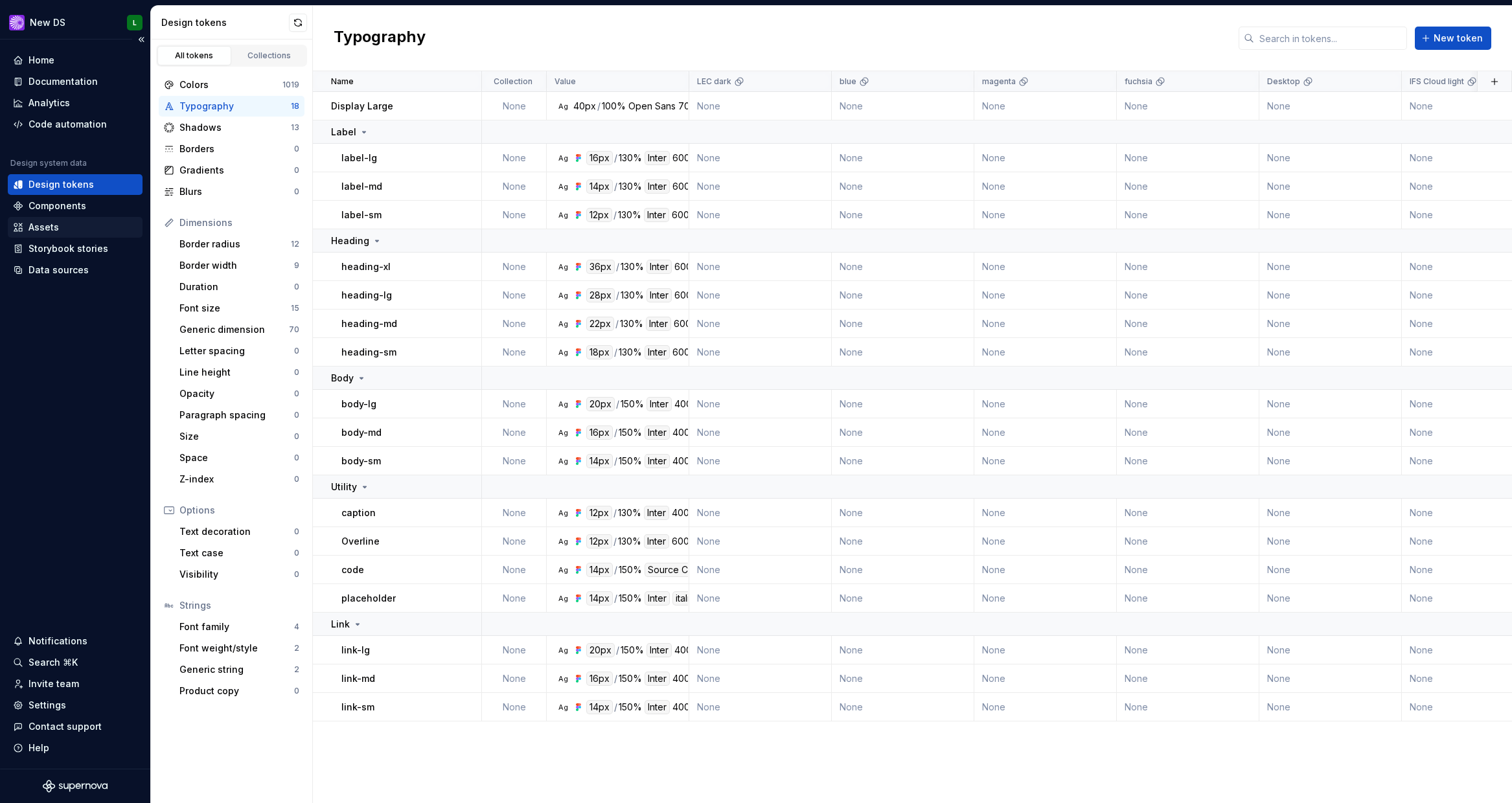
click at [70, 227] on div "Assets" at bounding box center [75, 227] width 125 height 13
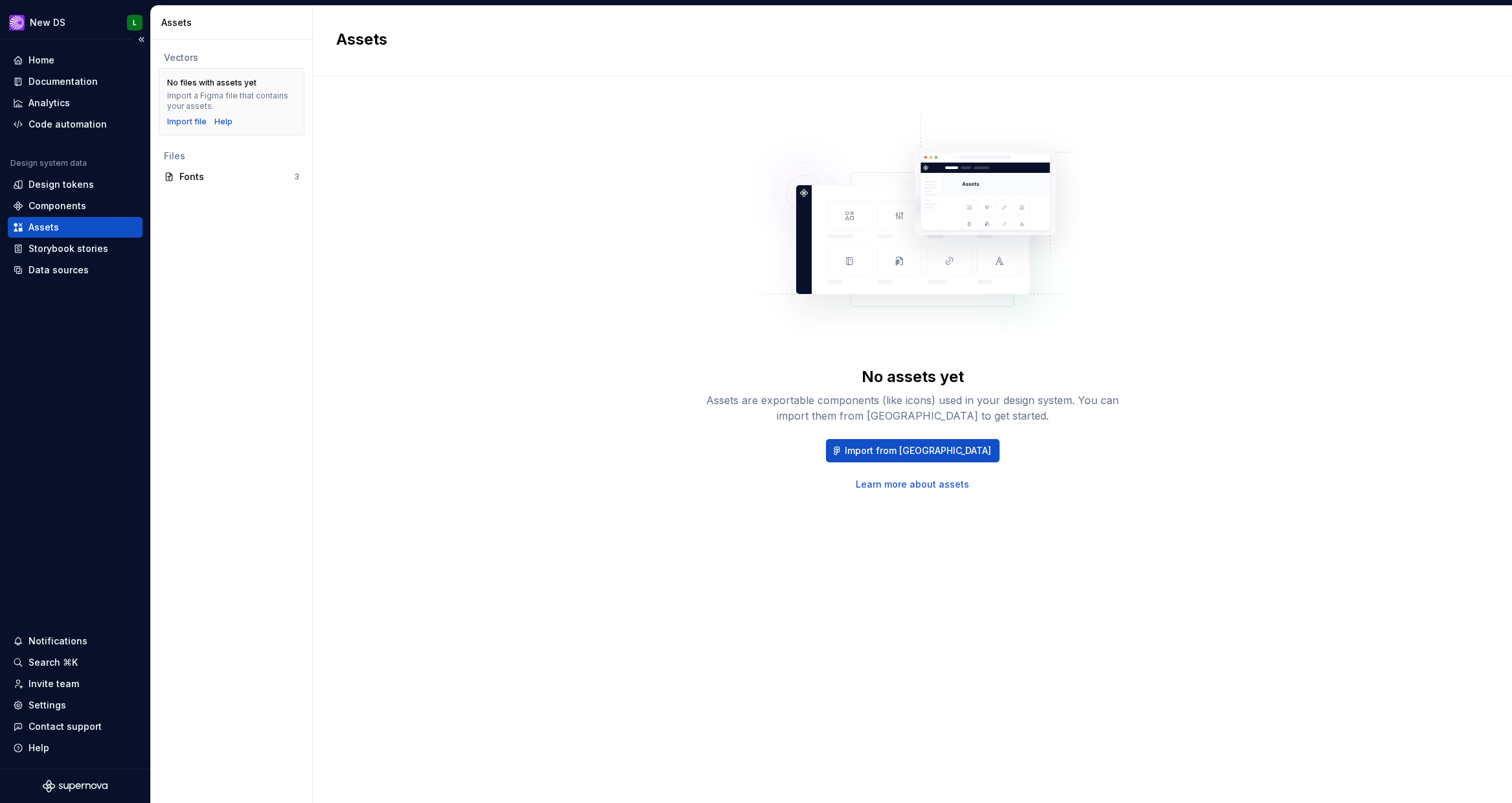
click at [73, 237] on div "Assets" at bounding box center [75, 227] width 135 height 20
click at [80, 273] on div "Data sources" at bounding box center [58, 270] width 60 height 13
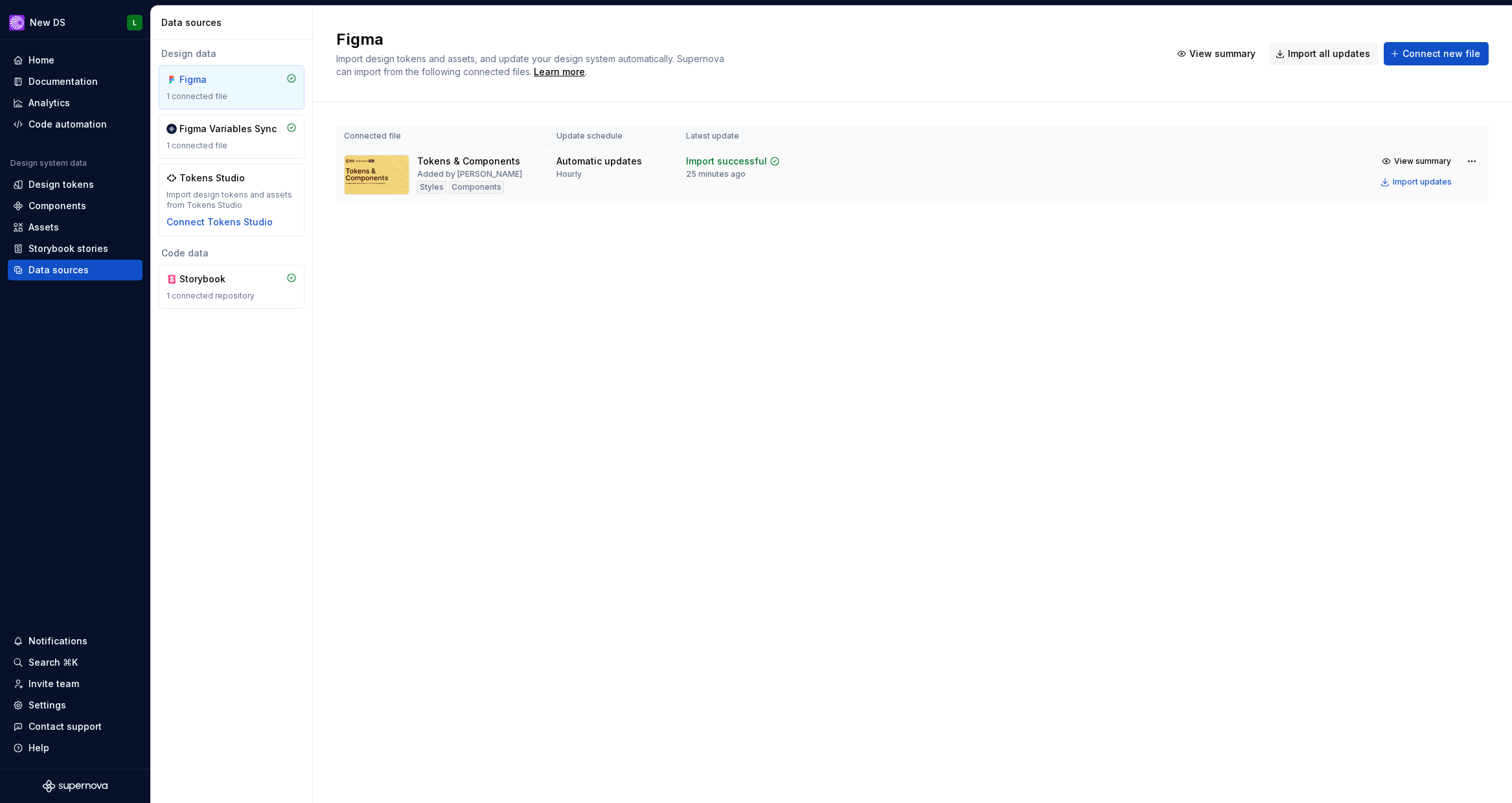
click at [710, 177] on div "25 minutes ago" at bounding box center [716, 174] width 59 height 11
click at [1436, 185] on div "Import updates" at bounding box center [1422, 182] width 59 height 11
click at [1410, 181] on div "Import updates" at bounding box center [1422, 182] width 59 height 11
click at [1470, 160] on html "New DS L Home Documentation Analytics Code automation Design system data Design…" at bounding box center [756, 402] width 1512 height 803
click at [1079, 179] on html "New DS L Home Documentation Analytics Code automation Design system data Design…" at bounding box center [756, 402] width 1512 height 803
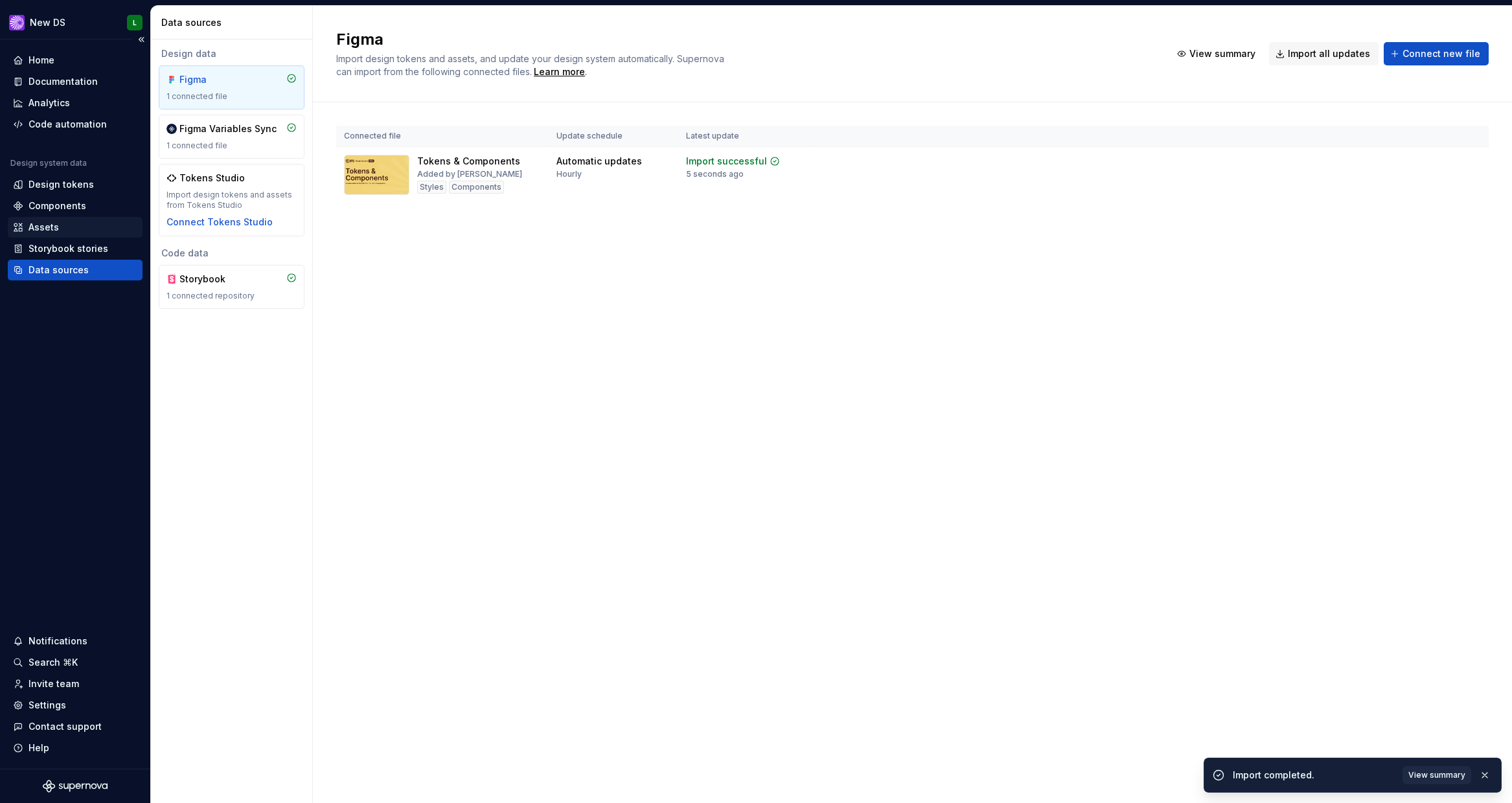
click at [80, 222] on div "Assets" at bounding box center [75, 227] width 125 height 13
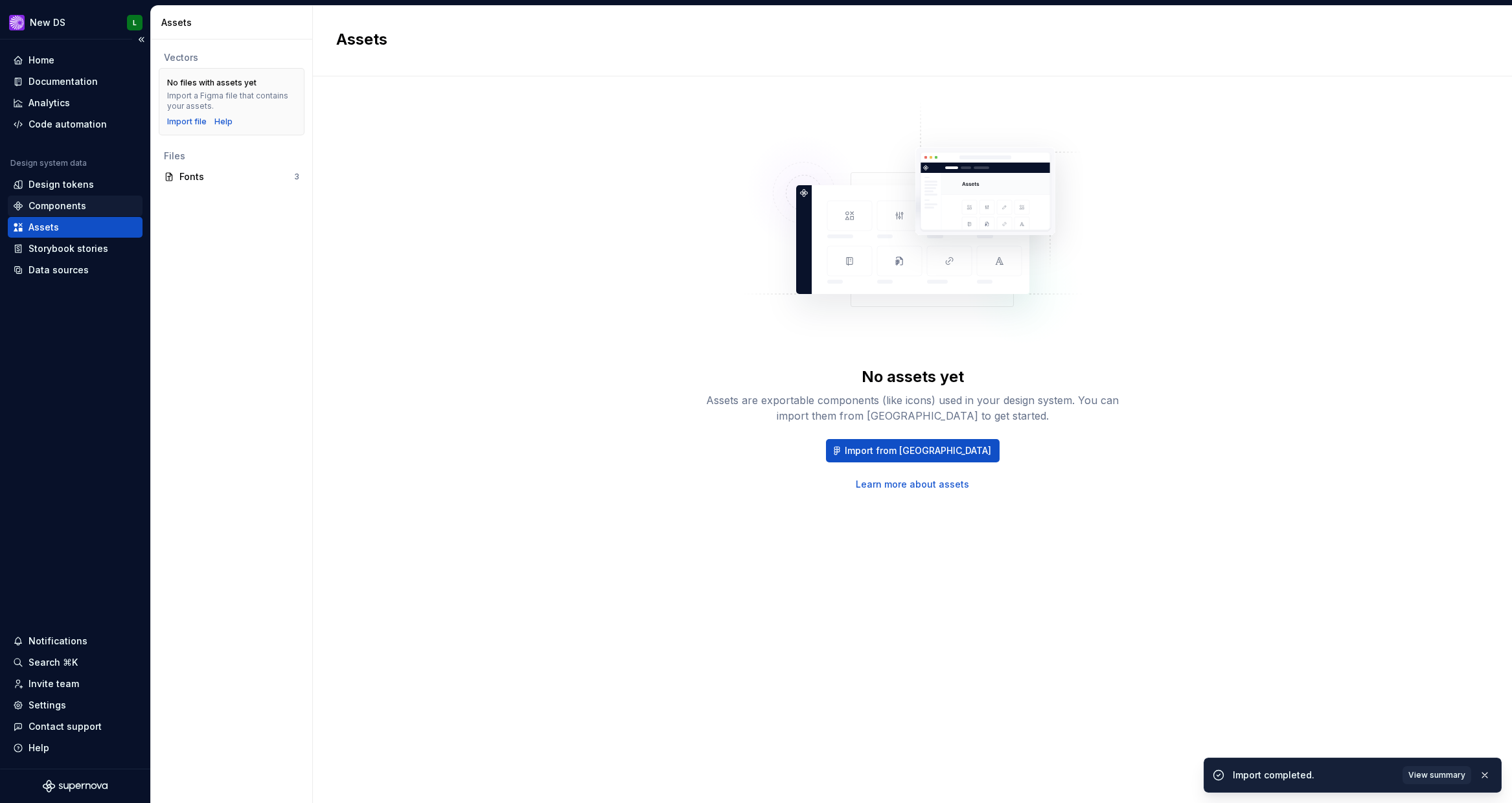
click at [85, 208] on div "Components" at bounding box center [75, 206] width 125 height 13
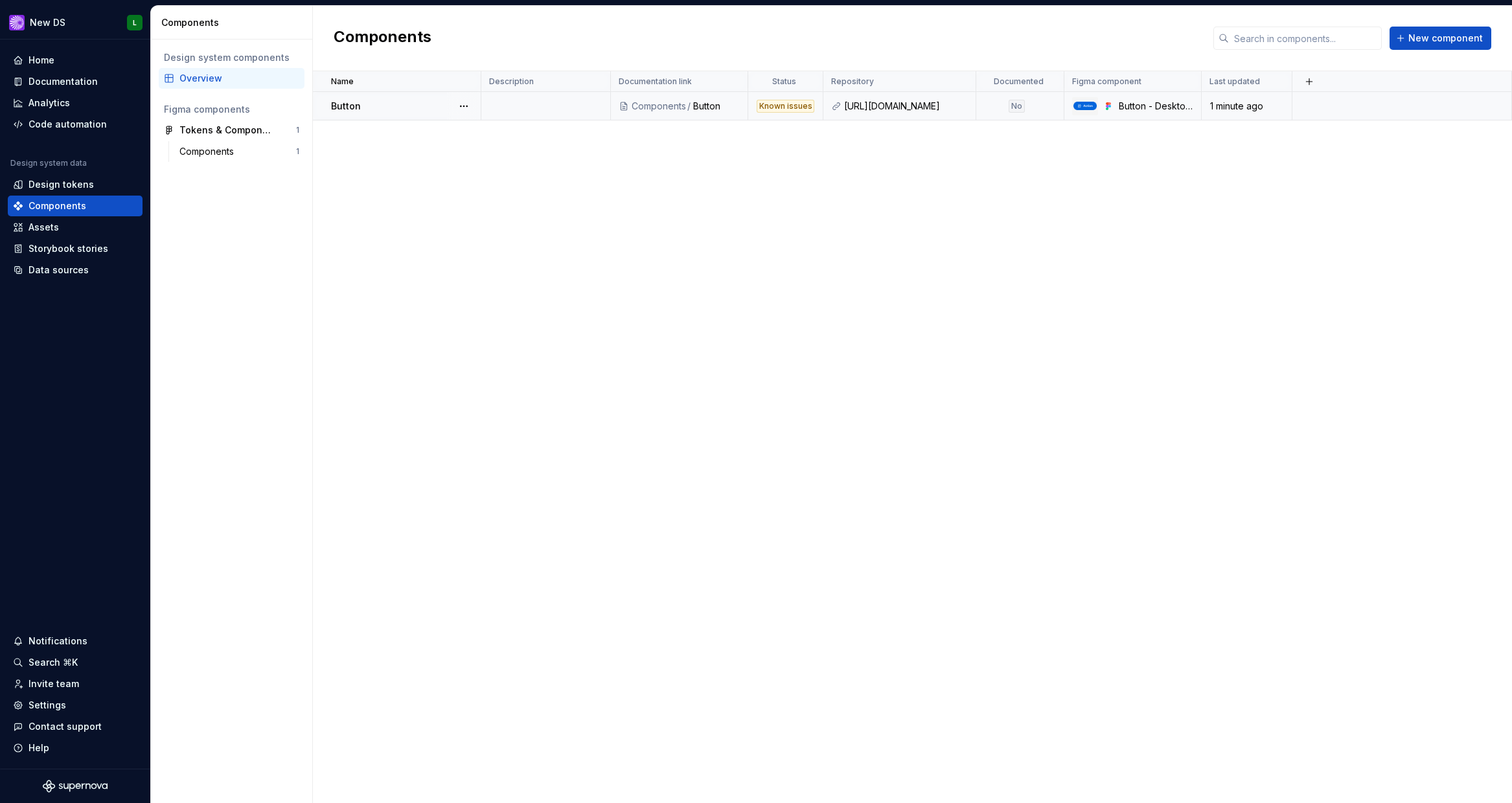
click at [360, 116] on td "Button" at bounding box center [396, 105] width 168 height 28
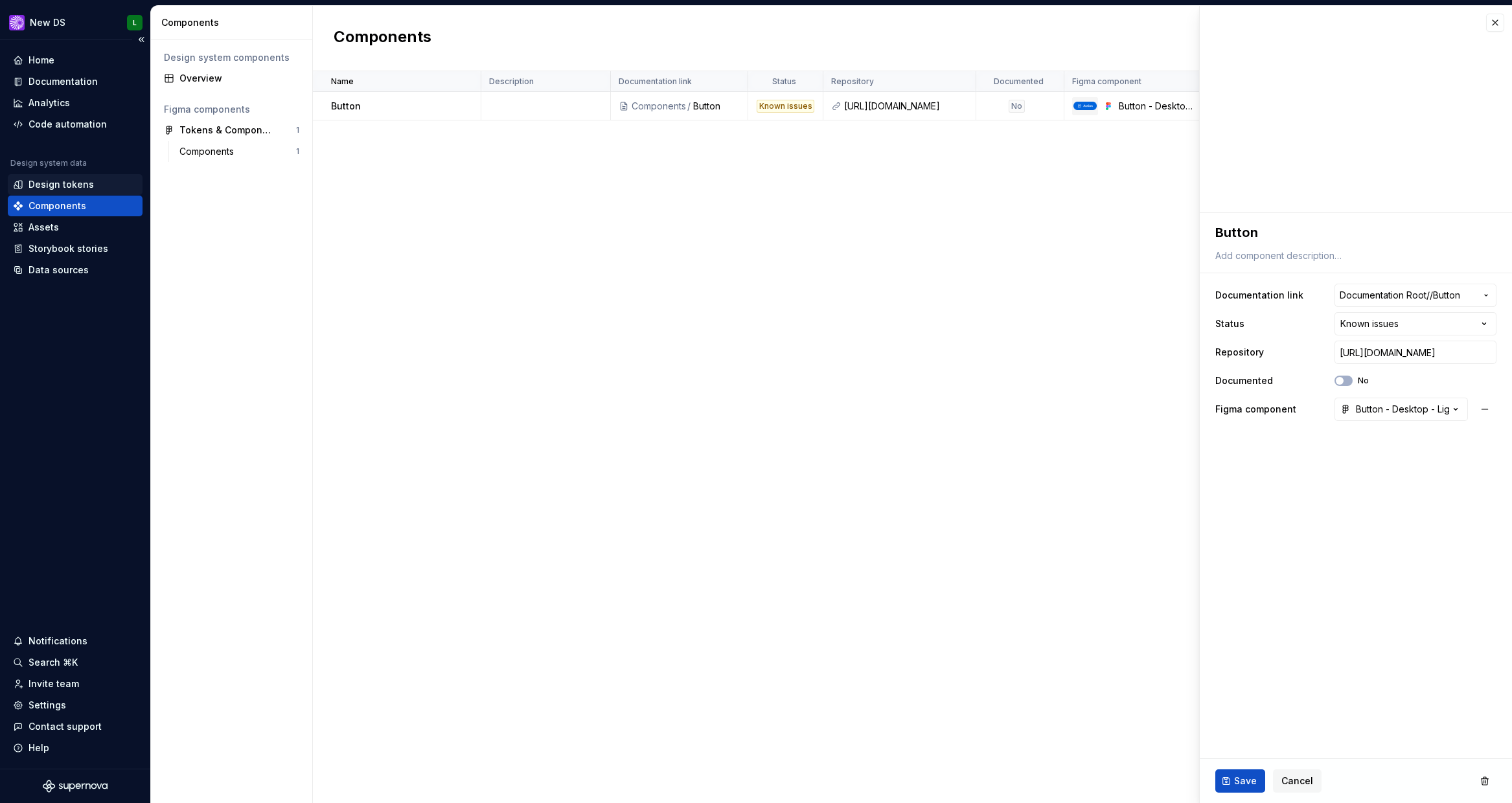
click at [56, 185] on div "Design tokens" at bounding box center [61, 185] width 65 height 13
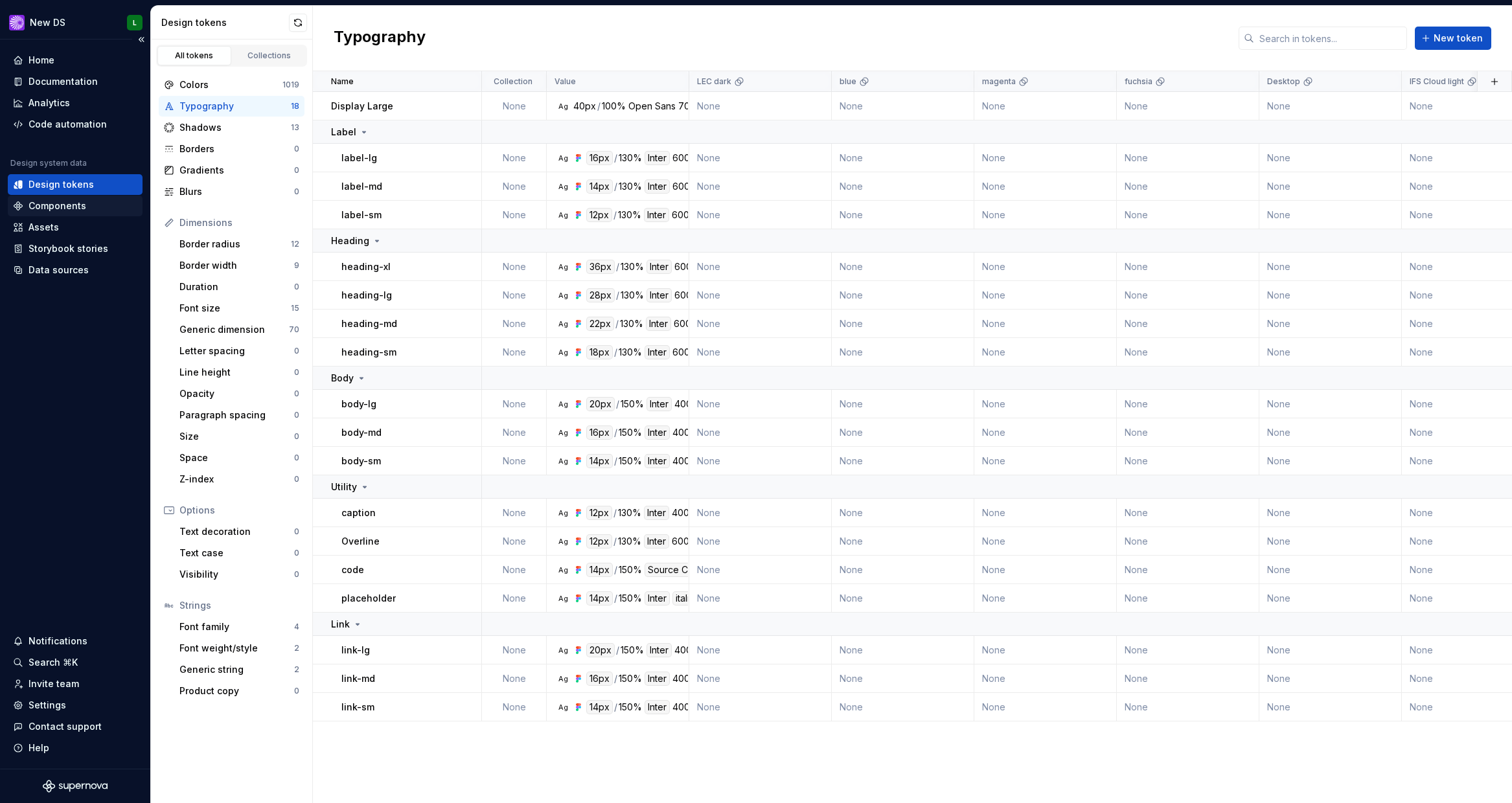
click at [63, 204] on div "Components" at bounding box center [57, 206] width 57 height 13
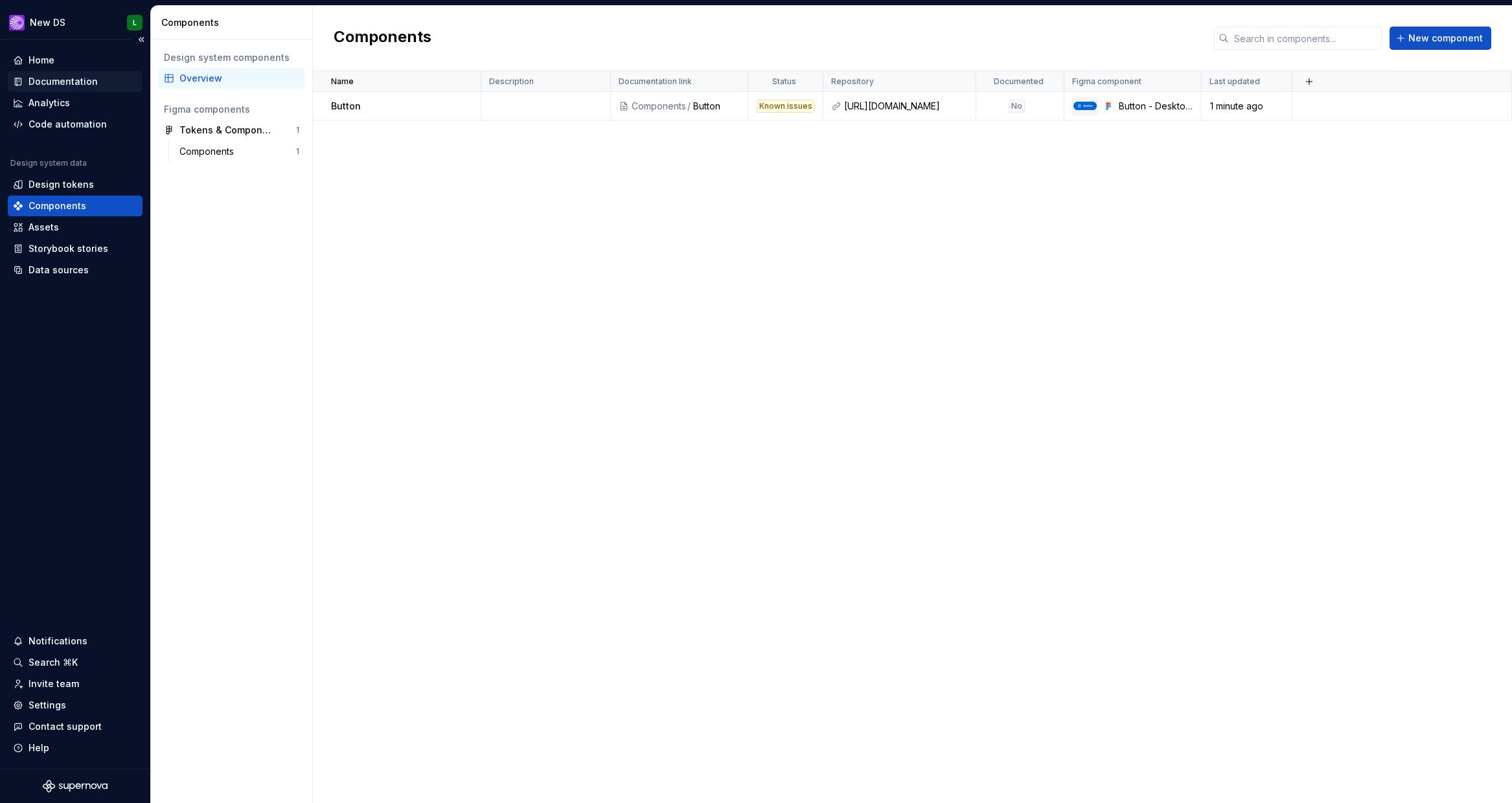
click at [90, 75] on div "Documentation" at bounding box center [63, 82] width 69 height 13
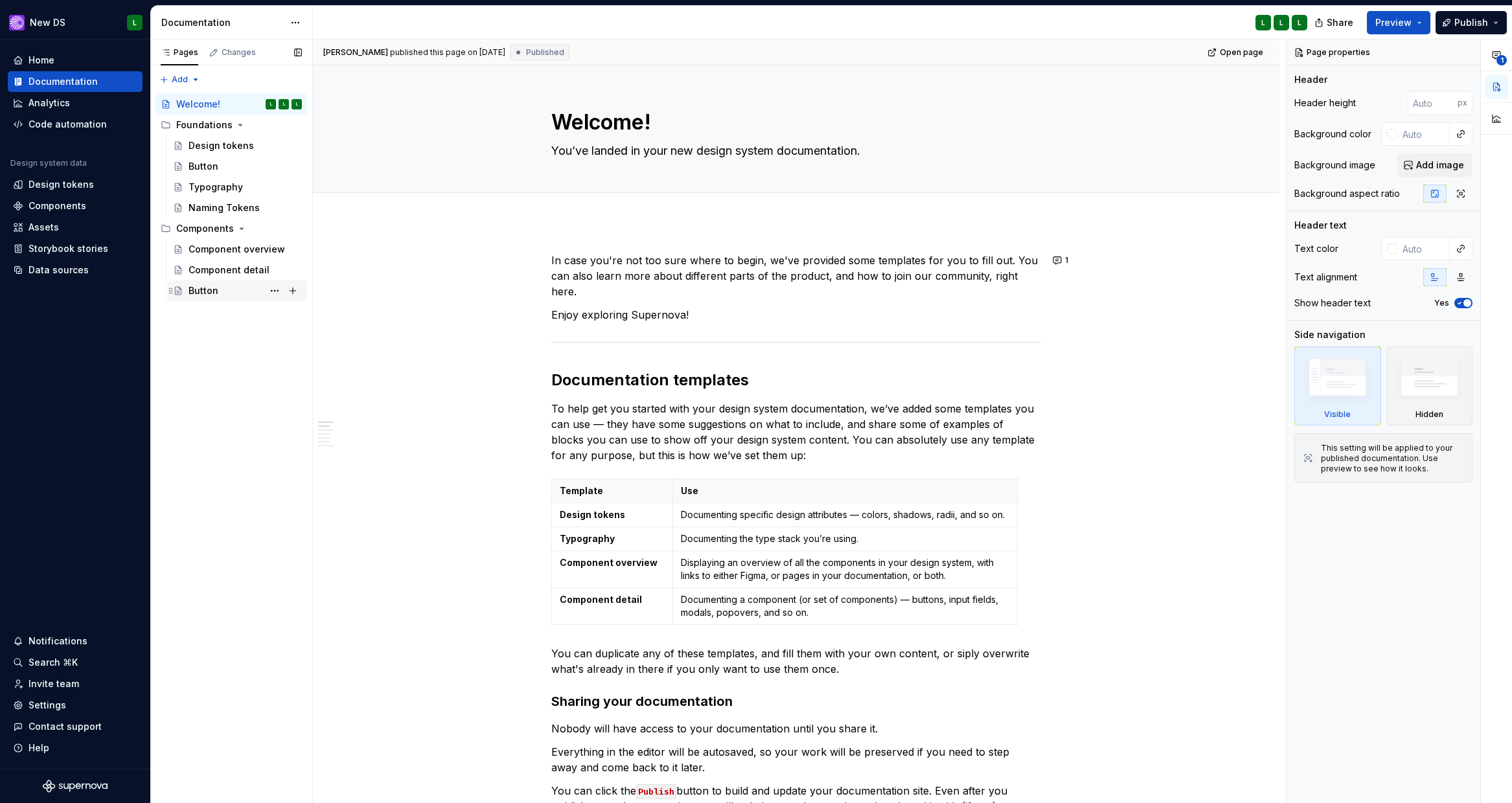
click at [199, 286] on div "Button" at bounding box center [203, 291] width 30 height 13
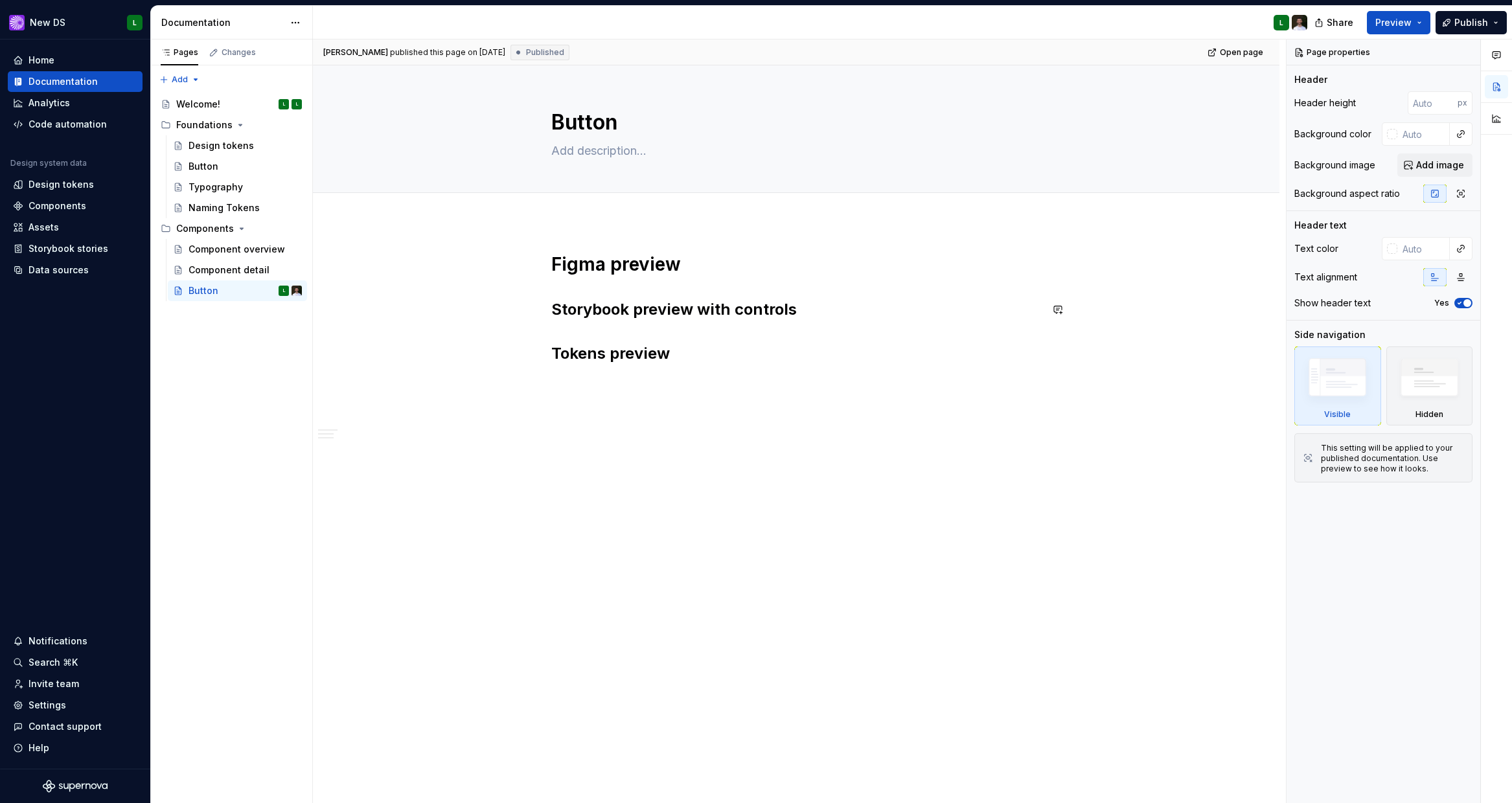
click at [707, 312] on div "Figma preview Storybook preview with controls Tokens preview" at bounding box center [796, 313] width 490 height 122
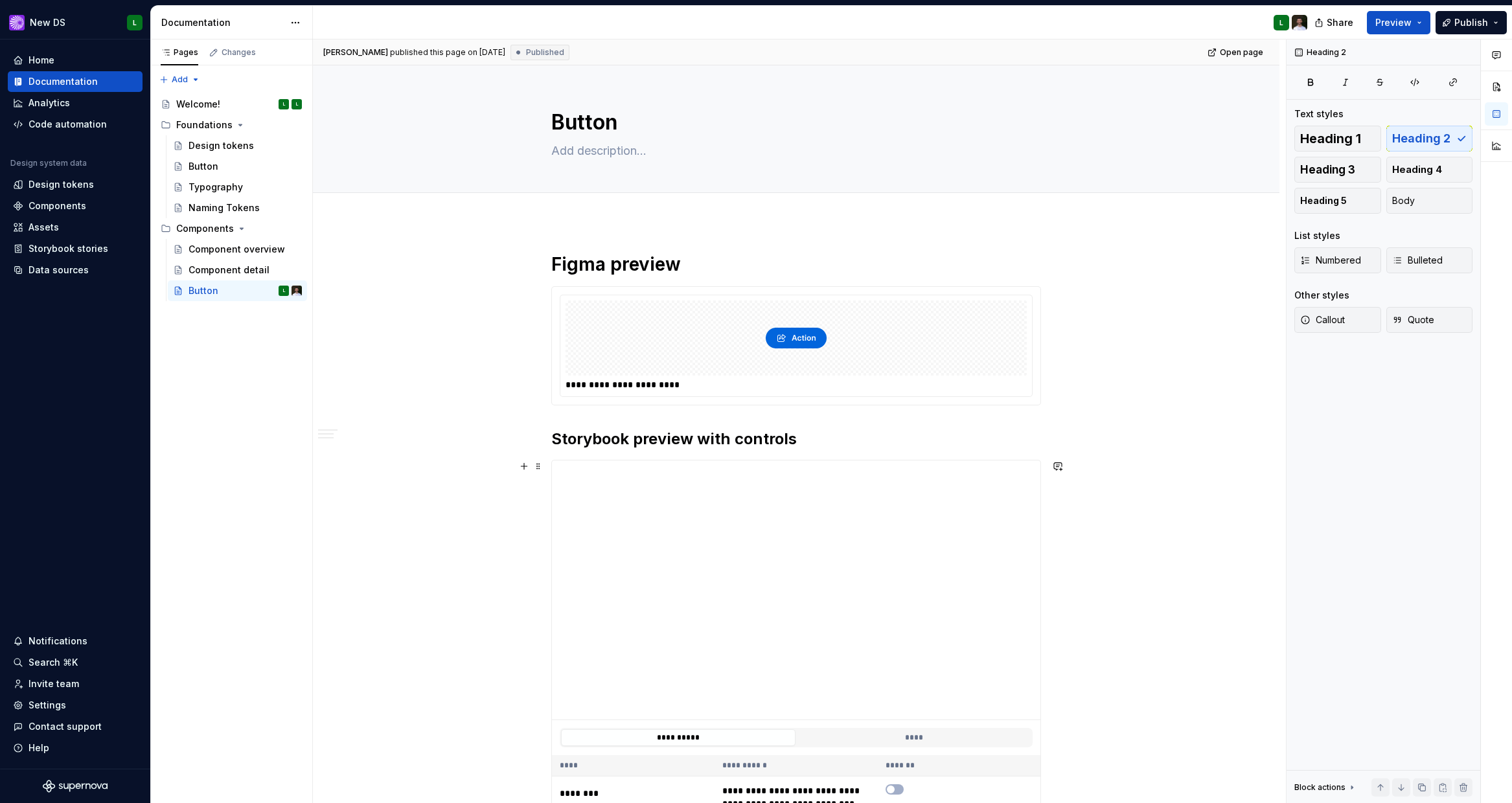
type textarea "*"
click at [55, 108] on div "Analytics" at bounding box center [49, 103] width 42 height 13
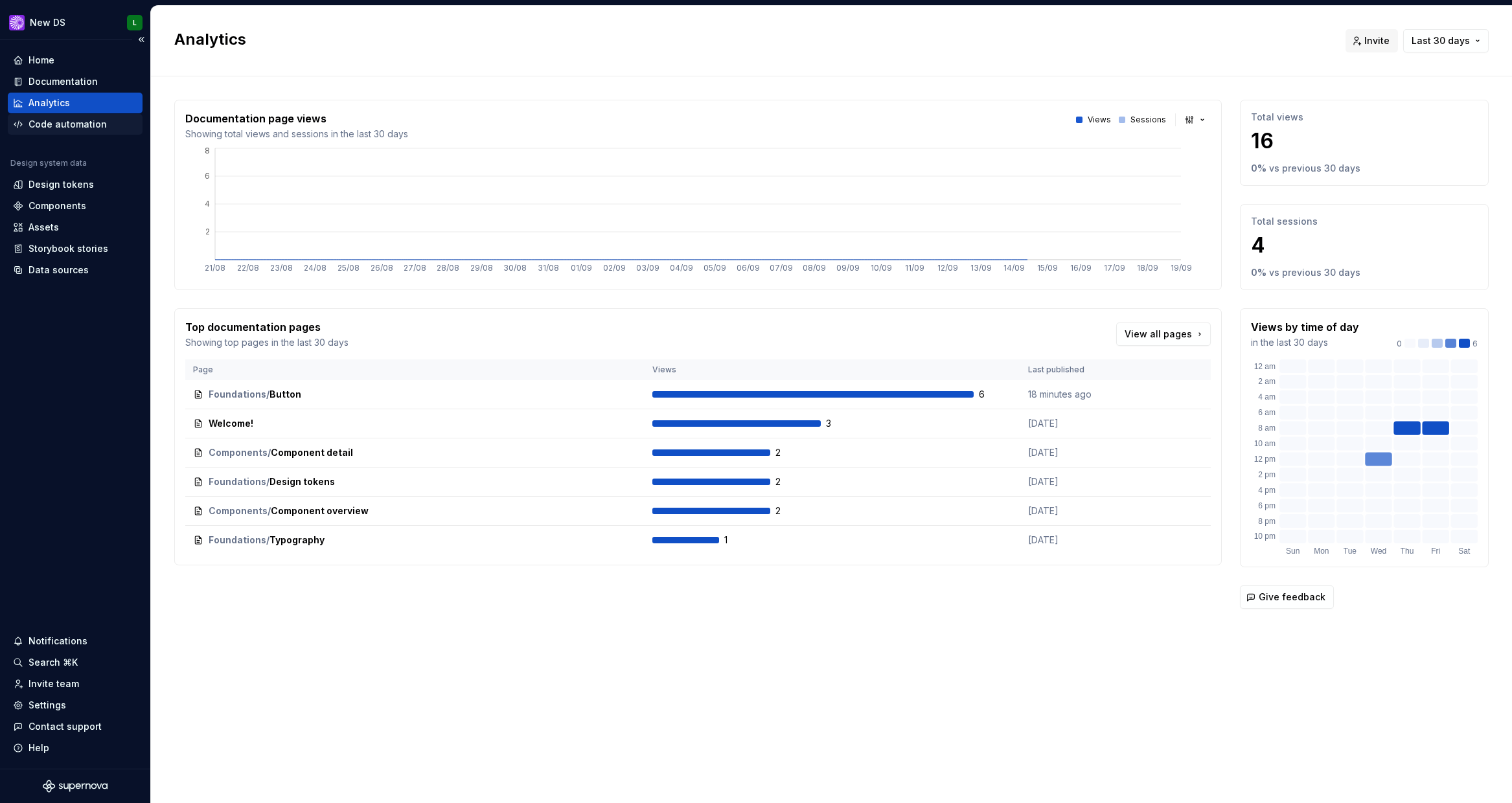
click at [65, 123] on div "Code automation" at bounding box center [67, 125] width 79 height 13
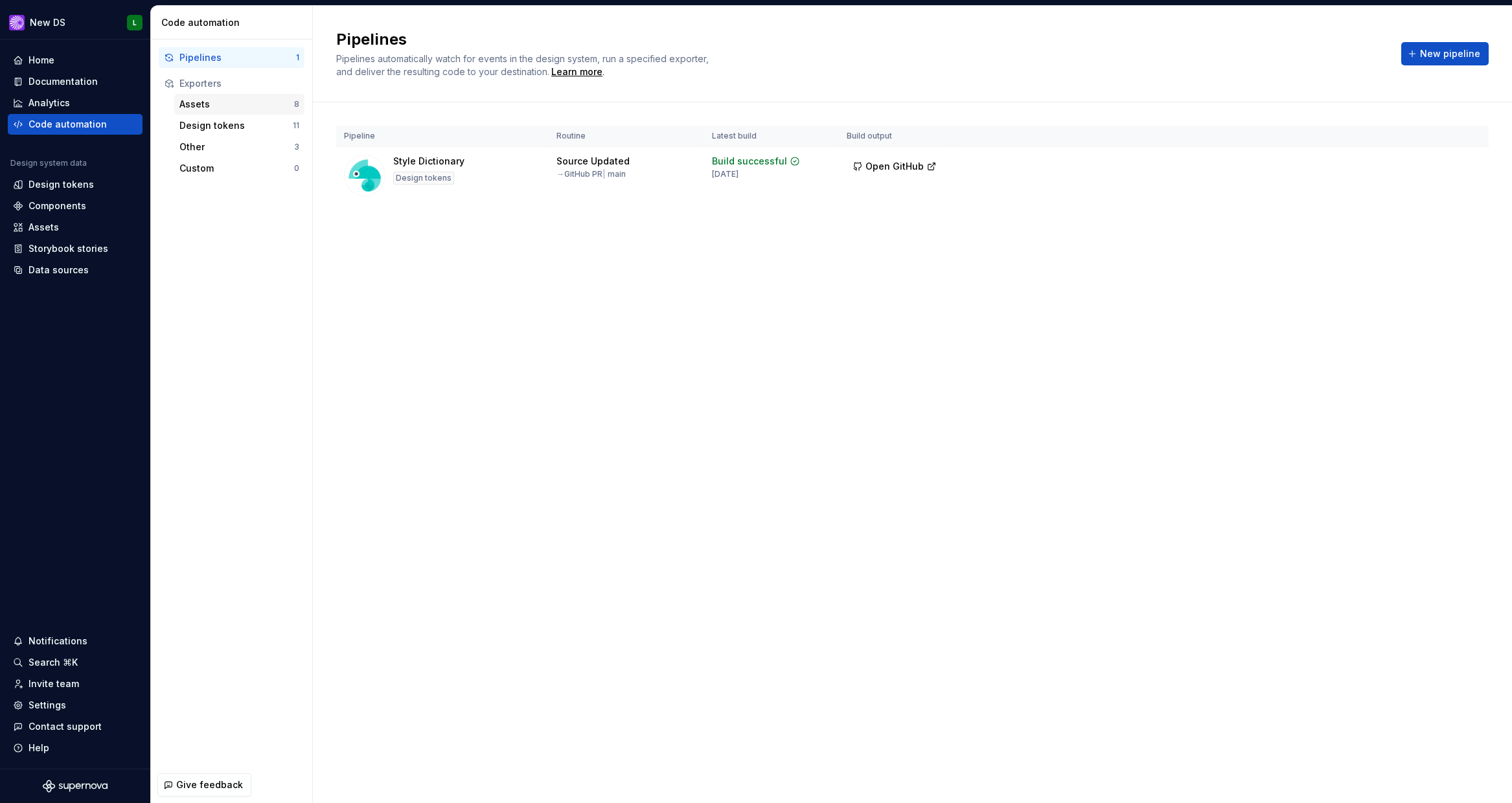
click at [257, 109] on div "Assets" at bounding box center [237, 104] width 115 height 13
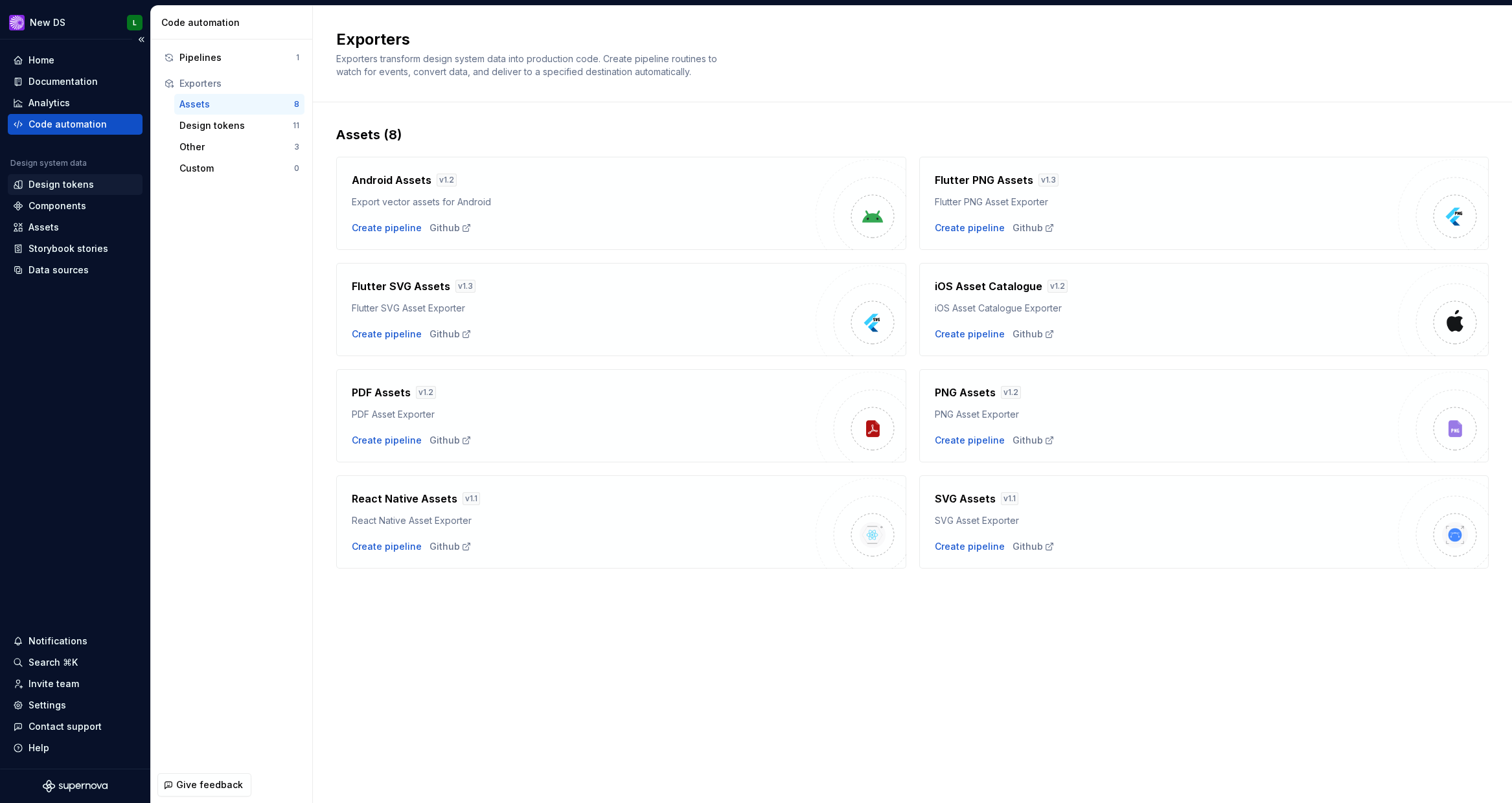
click at [46, 191] on div "Design tokens" at bounding box center [75, 184] width 135 height 20
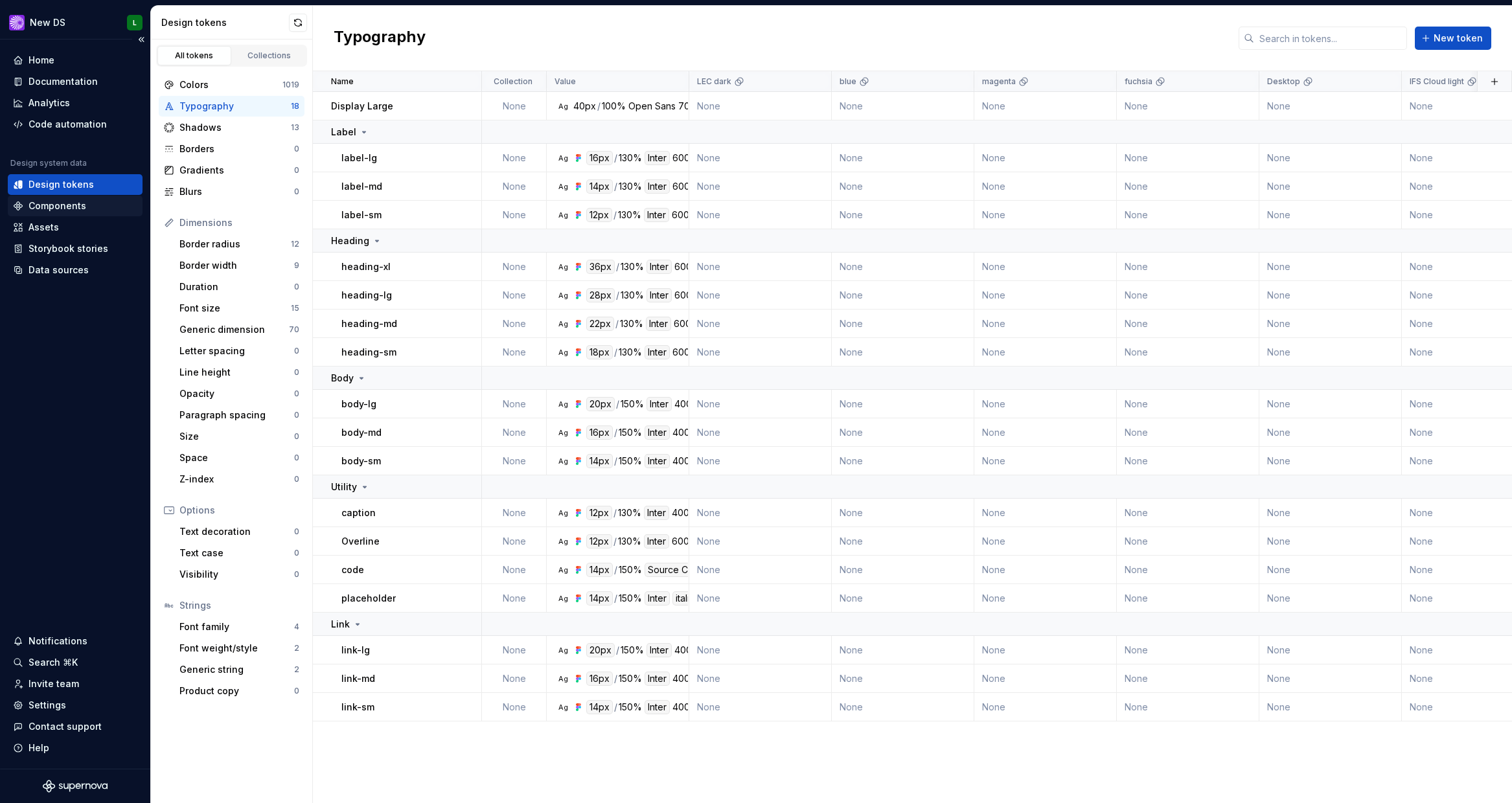
click at [51, 202] on div "Components" at bounding box center [57, 206] width 57 height 13
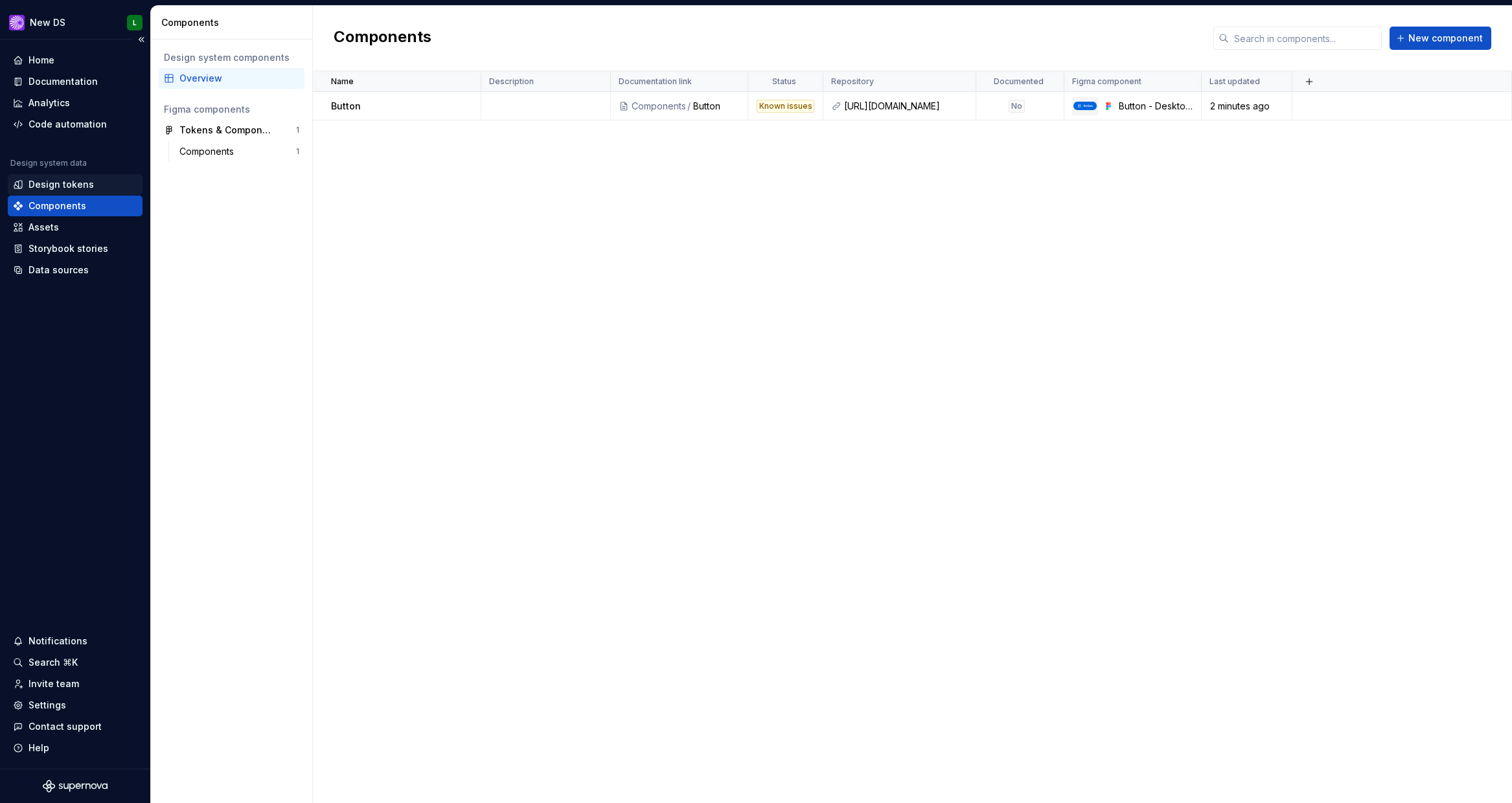
click at [57, 183] on div "Design tokens" at bounding box center [61, 185] width 65 height 13
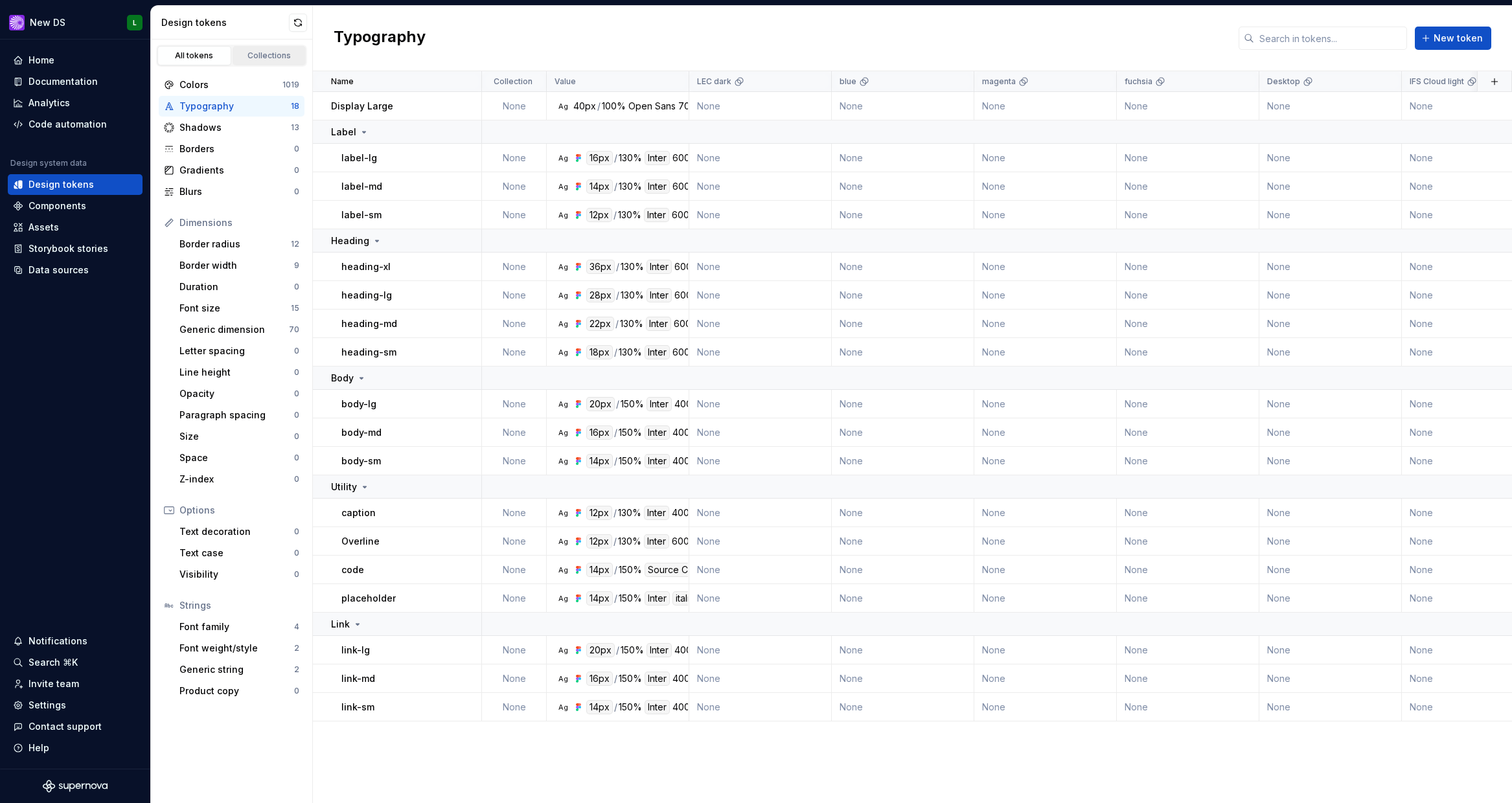
click at [274, 53] on div "Collections" at bounding box center [269, 56] width 65 height 11
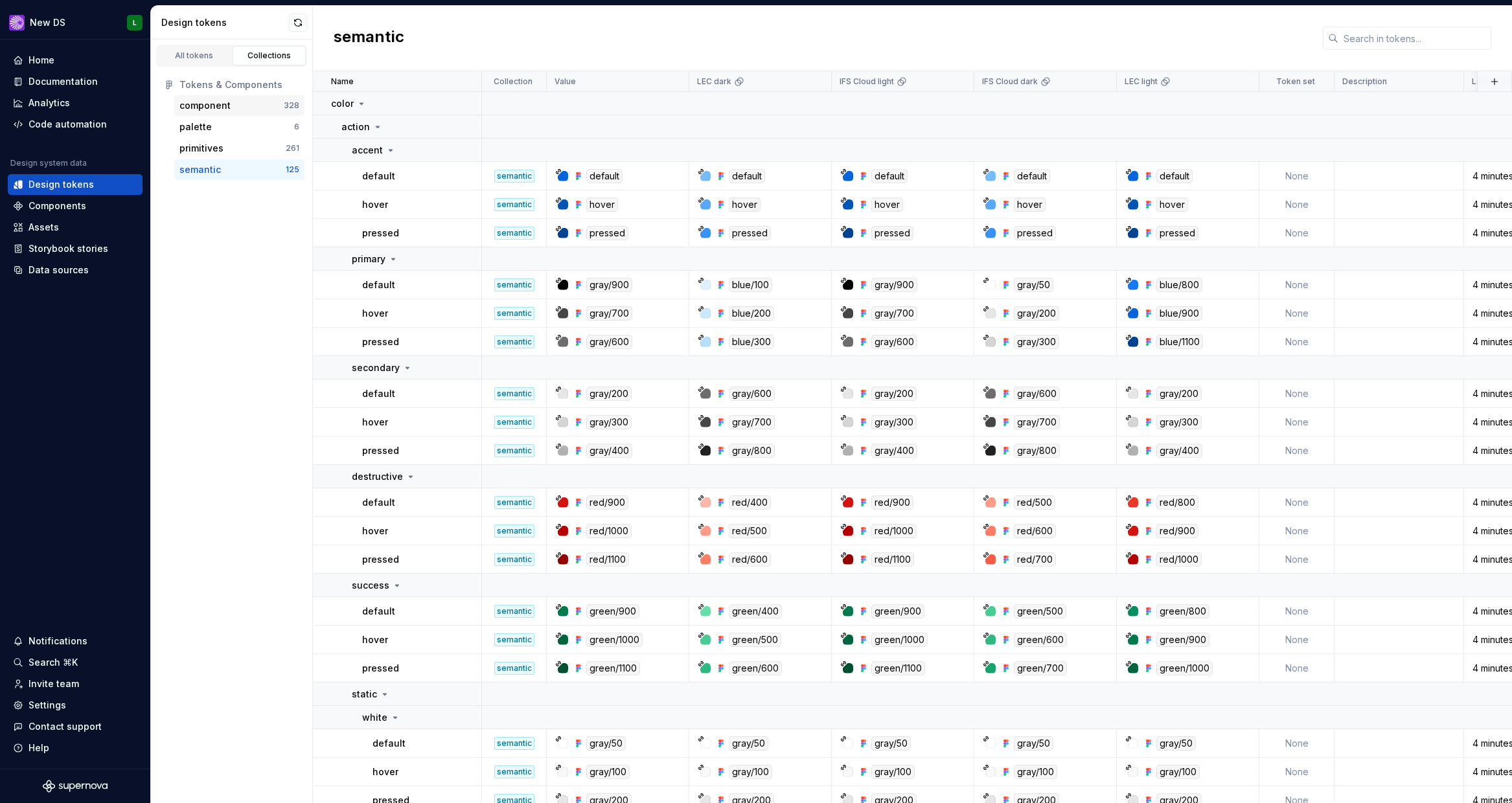
click at [254, 110] on div "component" at bounding box center [232, 105] width 104 height 13
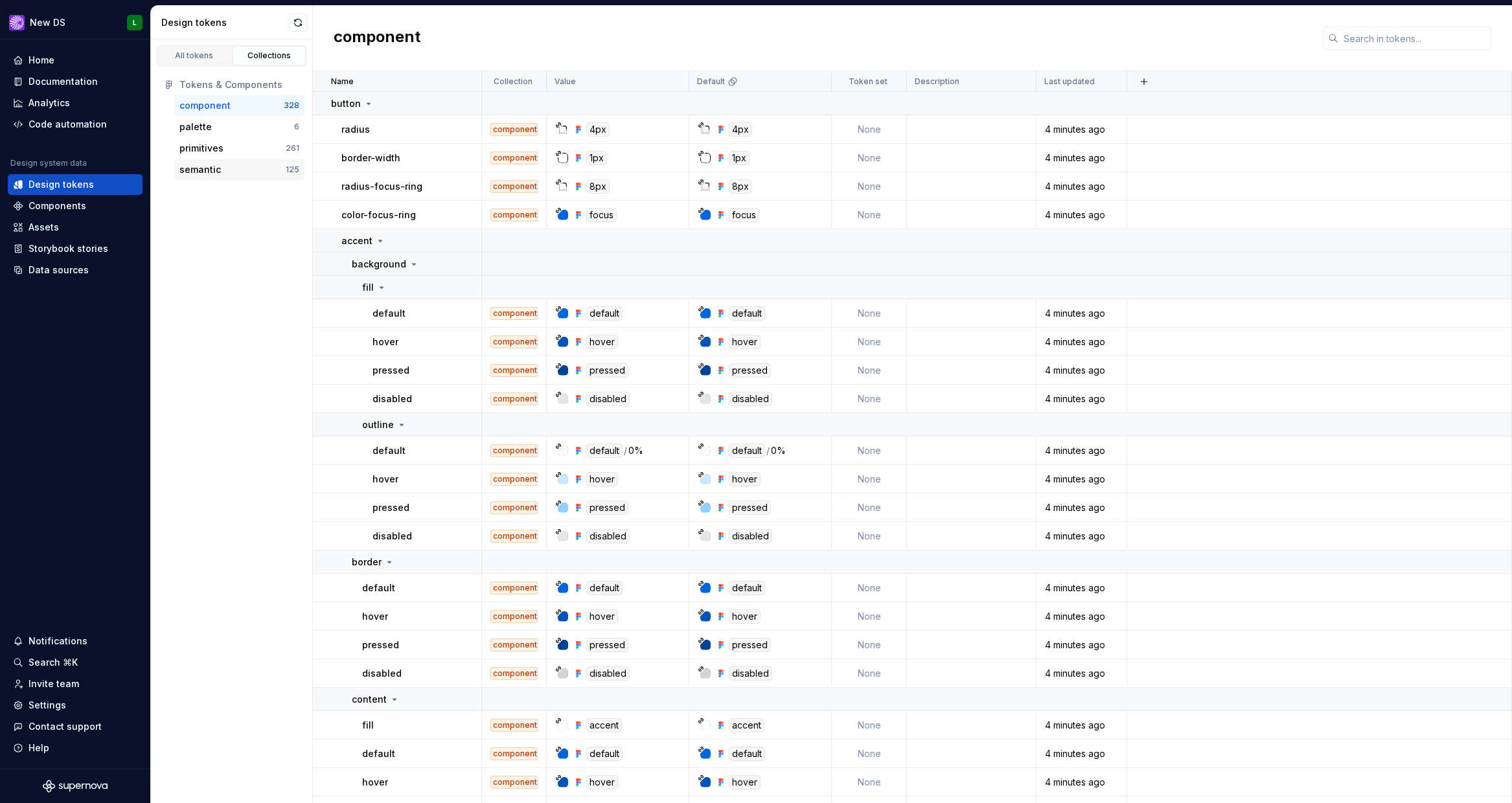
click at [255, 162] on div "semantic 125" at bounding box center [239, 169] width 130 height 20
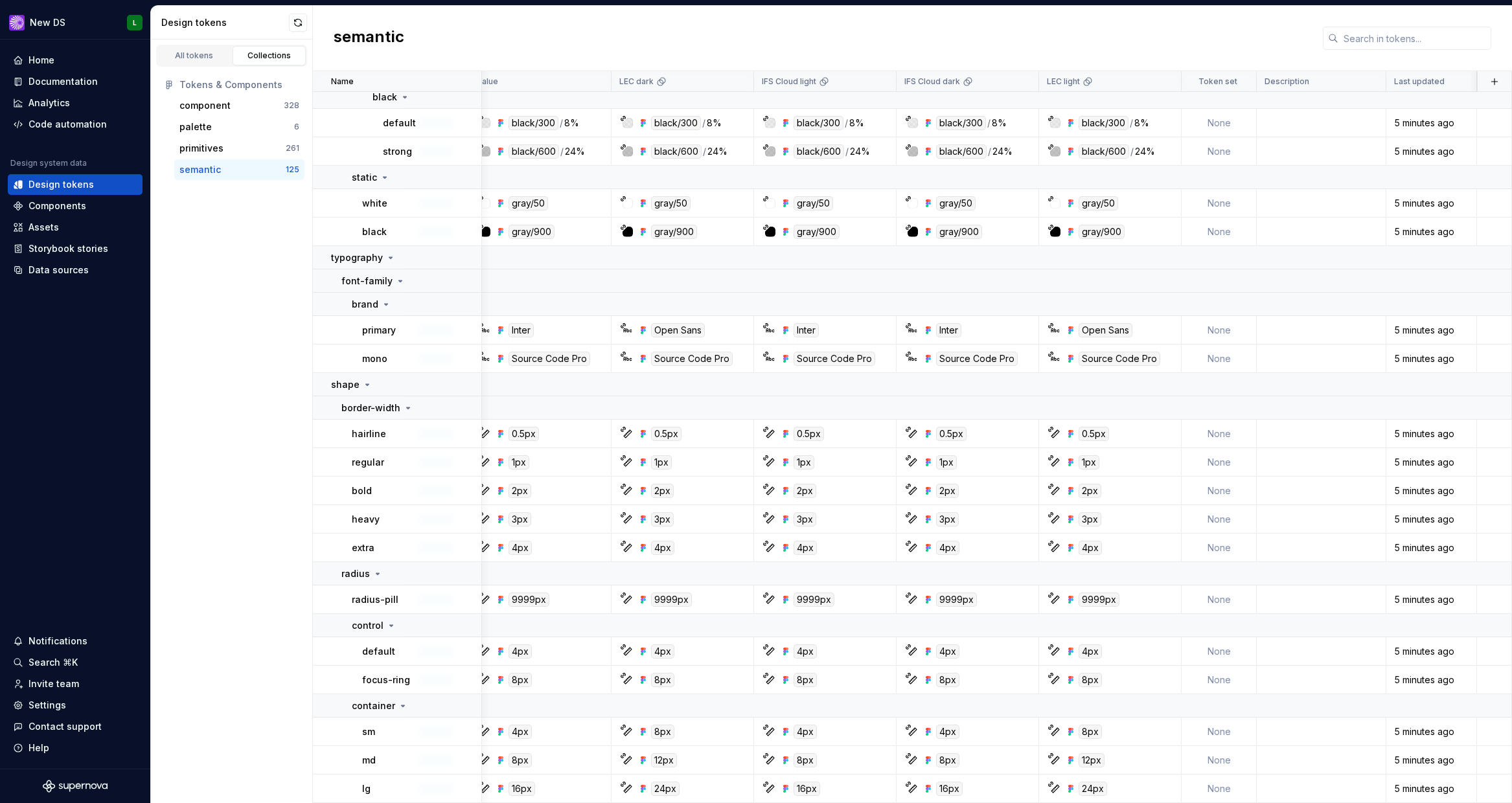
scroll to position [3952, 0]
